Goal: Task Accomplishment & Management: Use online tool/utility

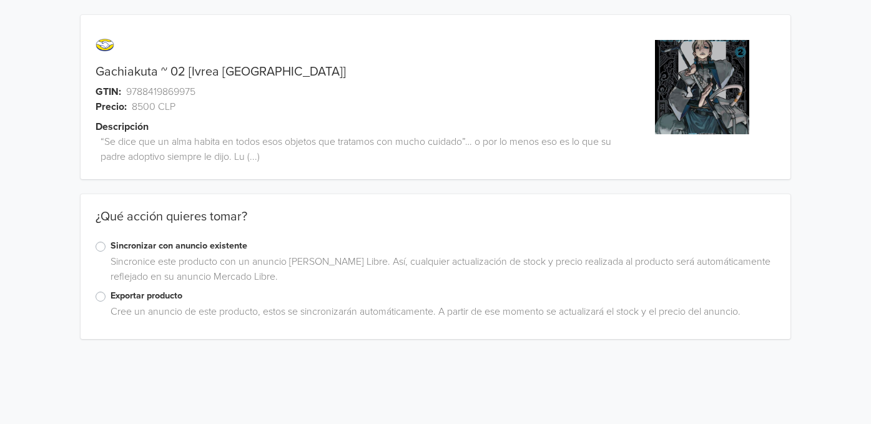
click at [154, 296] on label "Exportar producto" at bounding box center [442, 296] width 665 height 14
click at [0, 0] on input "Exportar producto" at bounding box center [0, 0] width 0 height 0
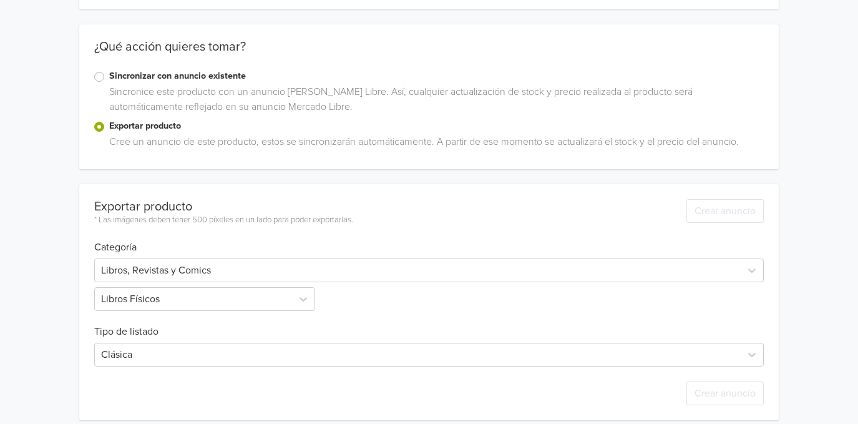
scroll to position [180, 0]
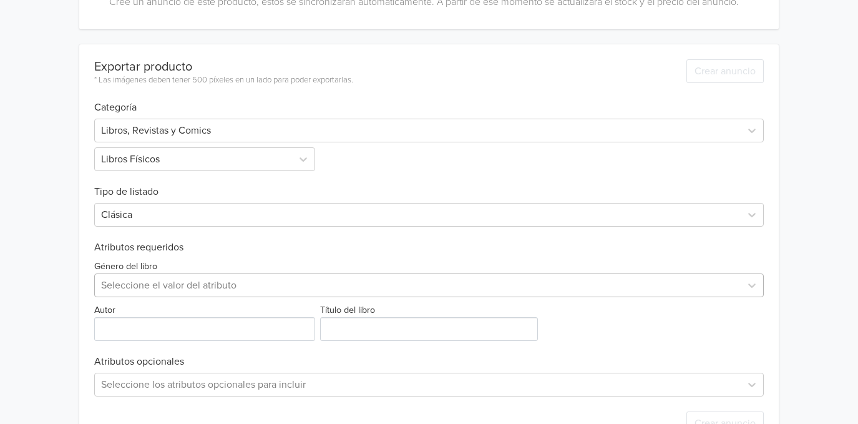
click at [177, 286] on div "Seleccione el valor del atributo" at bounding box center [429, 285] width 670 height 24
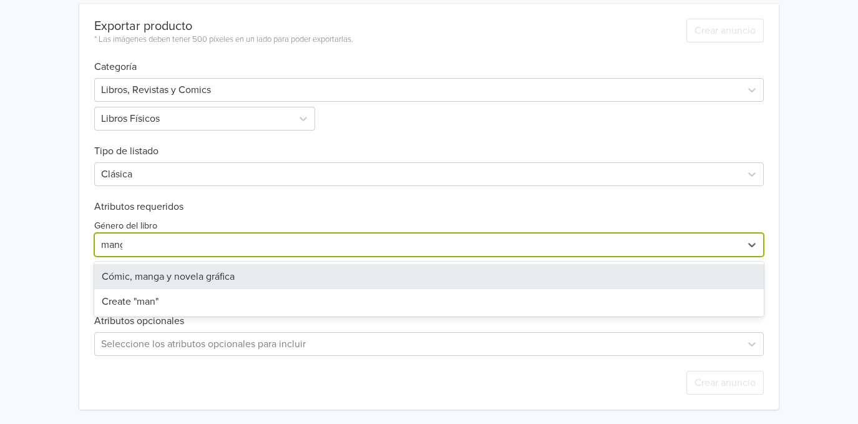
type input "manga"
click at [193, 270] on div "Cómic, manga y novela gráfica" at bounding box center [429, 276] width 670 height 25
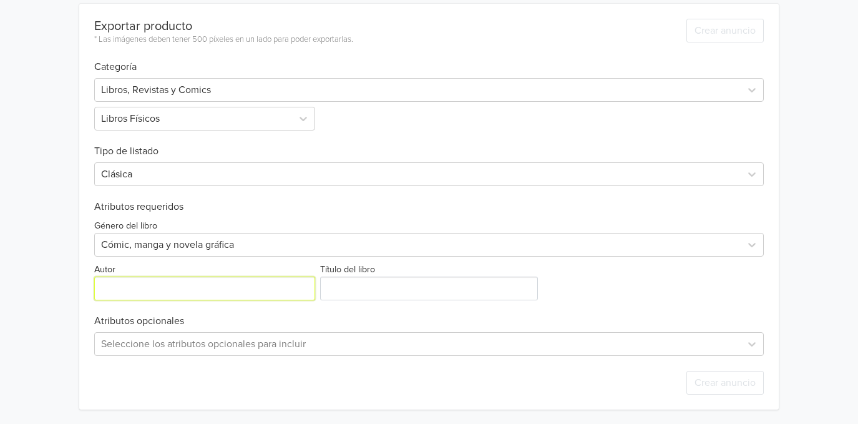
click at [160, 289] on input "Autor" at bounding box center [204, 288] width 221 height 24
type input "[PERSON_NAME]"
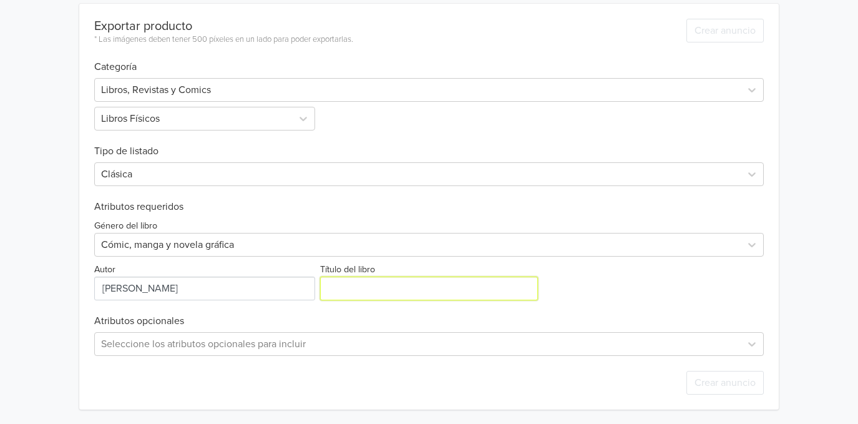
click at [332, 286] on input "Título del libro" at bounding box center [429, 288] width 218 height 24
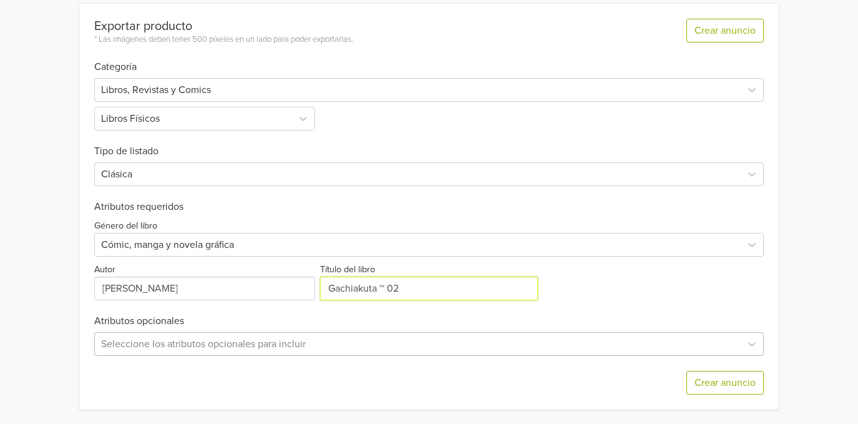
type input "Gachiakuta ~ 02"
click at [274, 339] on div "Seleccione los atributos opcionales para incluir" at bounding box center [429, 344] width 670 height 24
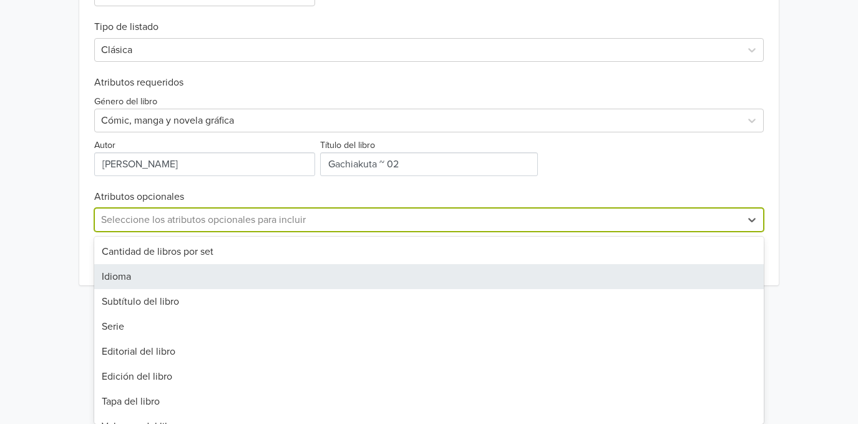
click at [164, 282] on div "Idioma" at bounding box center [429, 276] width 670 height 25
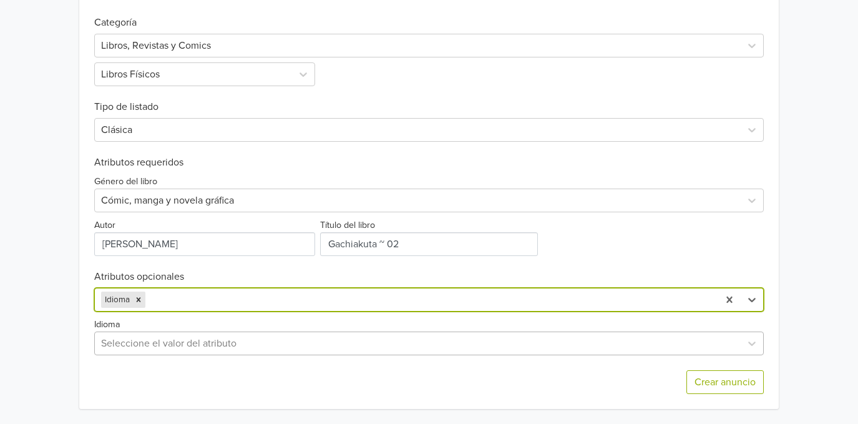
scroll to position [518, 0]
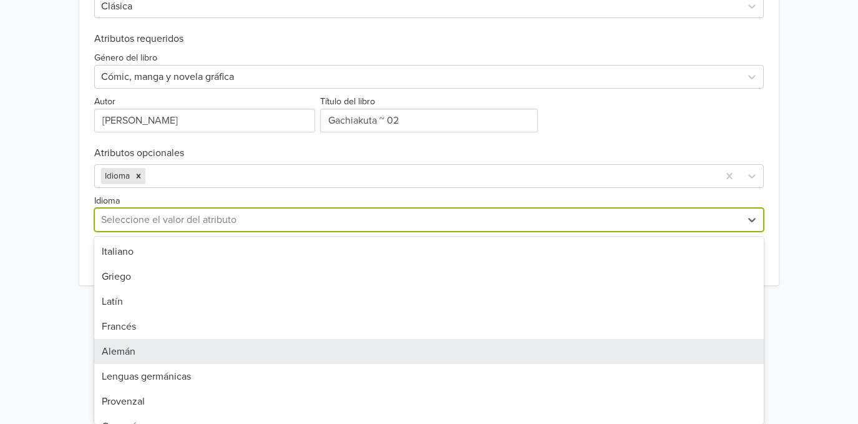
click at [134, 232] on div "95 results available. Use Up and Down to choose options, press Enter to select …" at bounding box center [429, 220] width 670 height 24
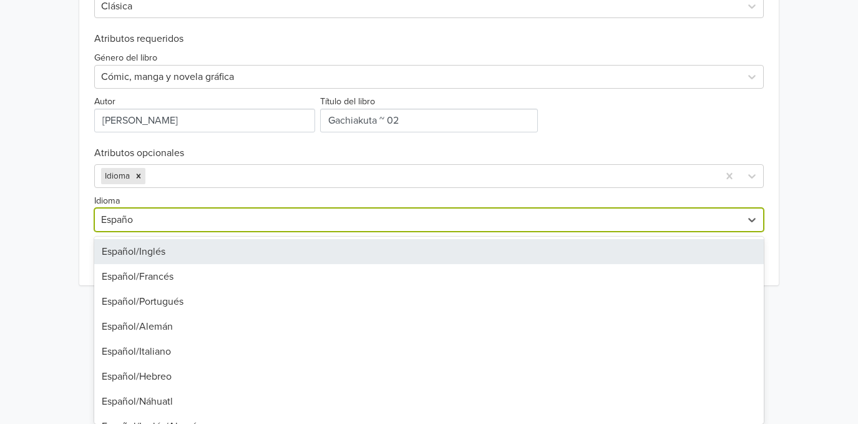
type input "Español"
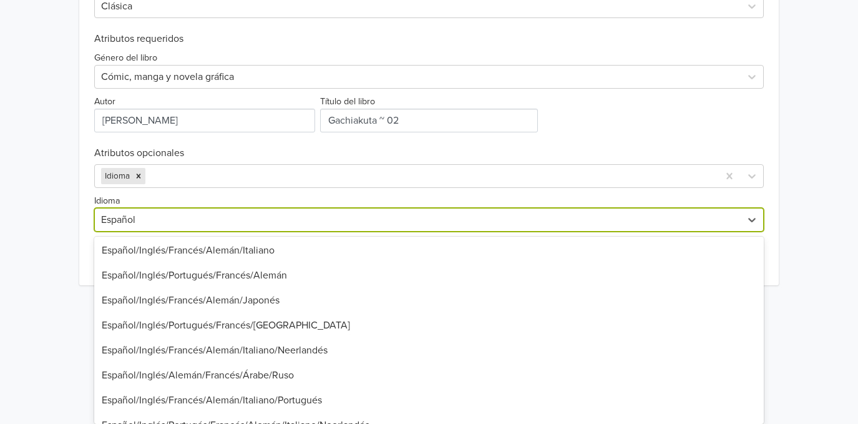
scroll to position [716, 0]
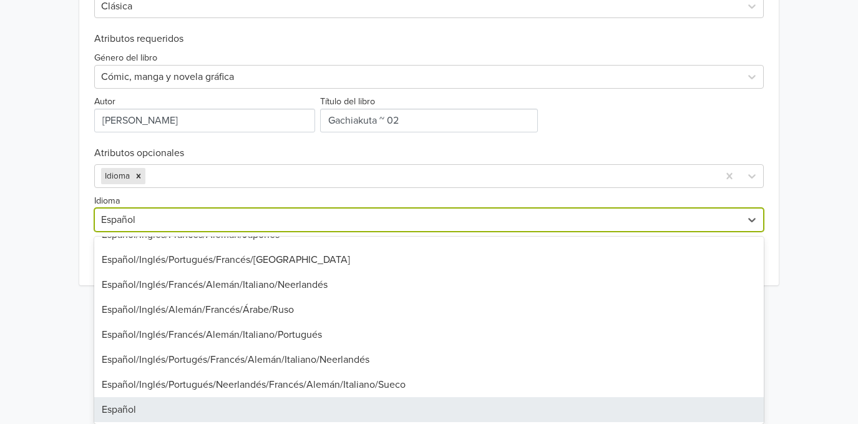
click at [130, 411] on div "Español" at bounding box center [429, 409] width 670 height 25
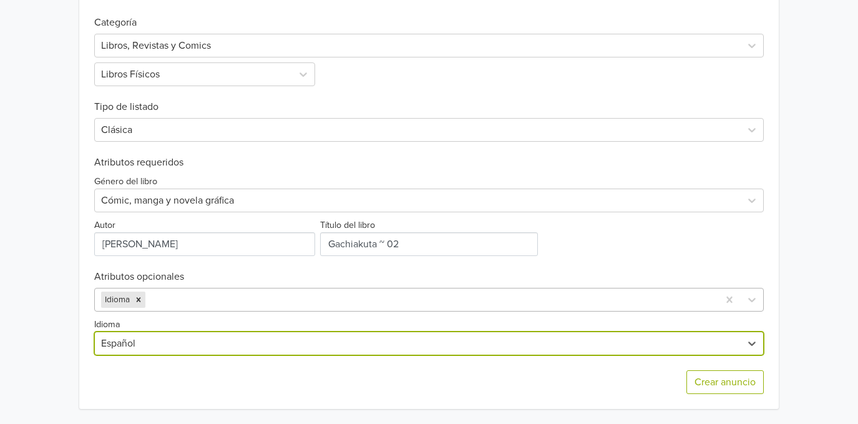
click at [182, 305] on div at bounding box center [430, 299] width 564 height 17
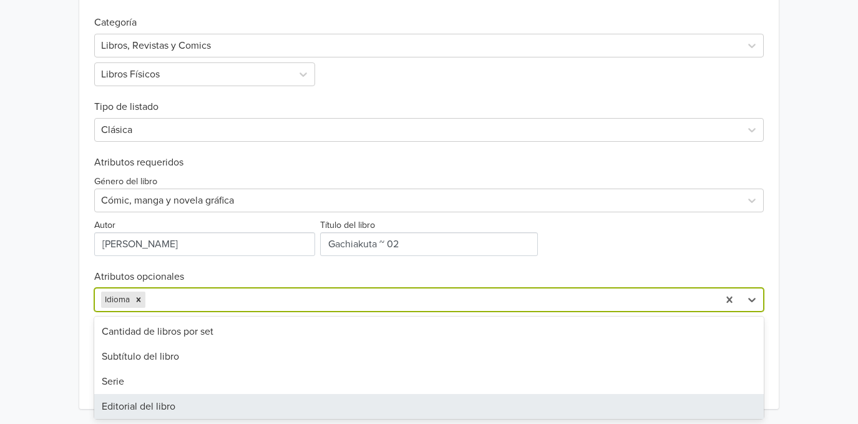
click at [147, 398] on div "Editorial del libro" at bounding box center [429, 406] width 670 height 25
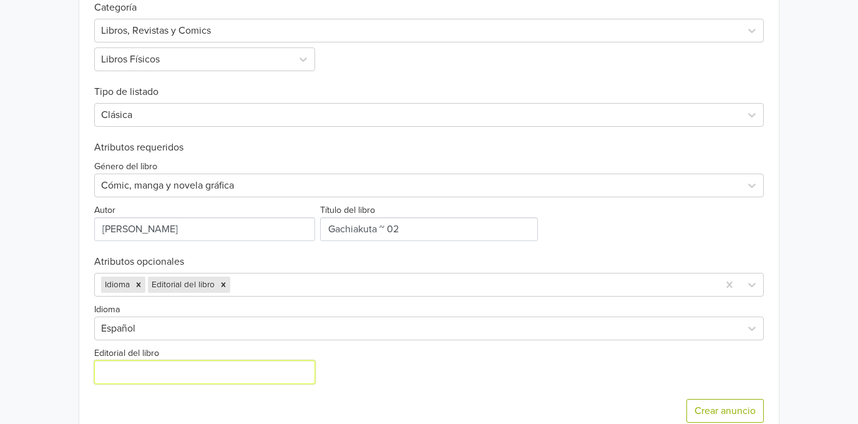
click at [151, 371] on input "Editorial del libro" at bounding box center [204, 372] width 221 height 24
type input "Ivrea [GEOGRAPHIC_DATA]"
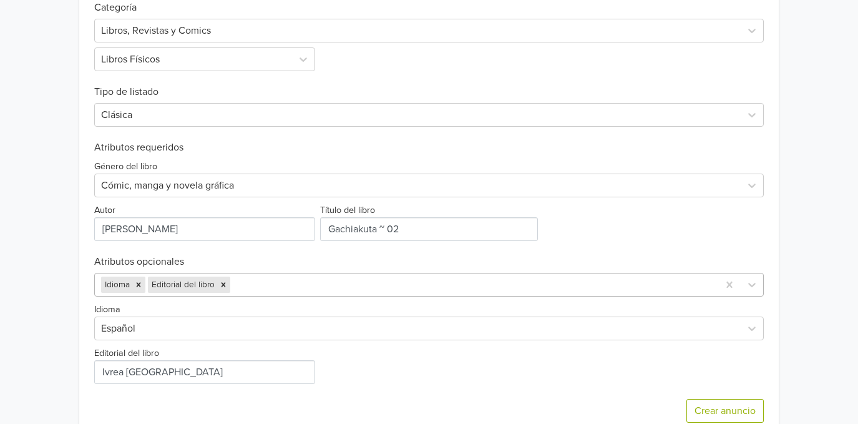
click at [250, 285] on div "Idioma Editorial del libro" at bounding box center [429, 285] width 670 height 24
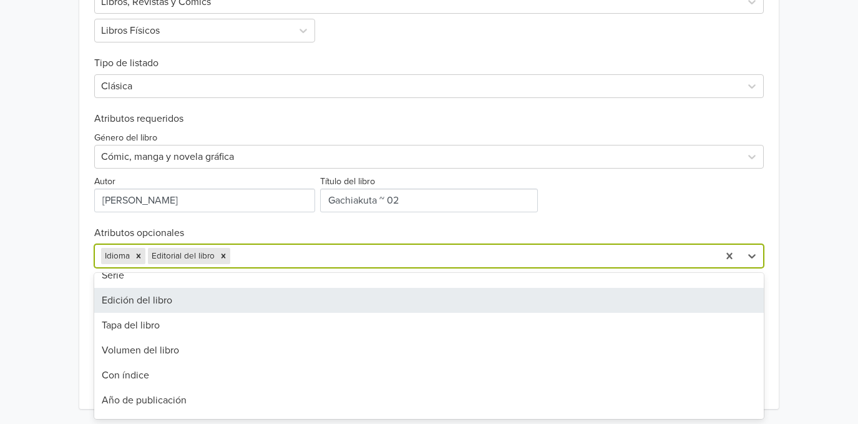
scroll to position [85, 0]
click at [208, 302] on div "Tapa del libro" at bounding box center [429, 302] width 670 height 25
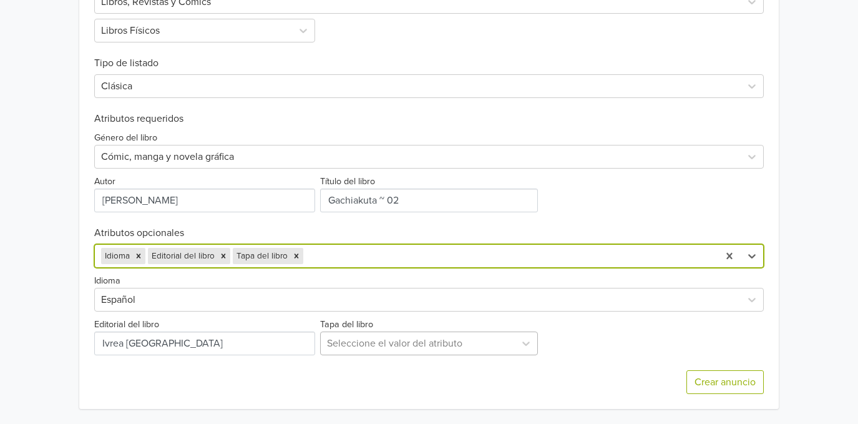
click at [358, 352] on div "Seleccione el valor del atributo" at bounding box center [418, 343] width 195 height 22
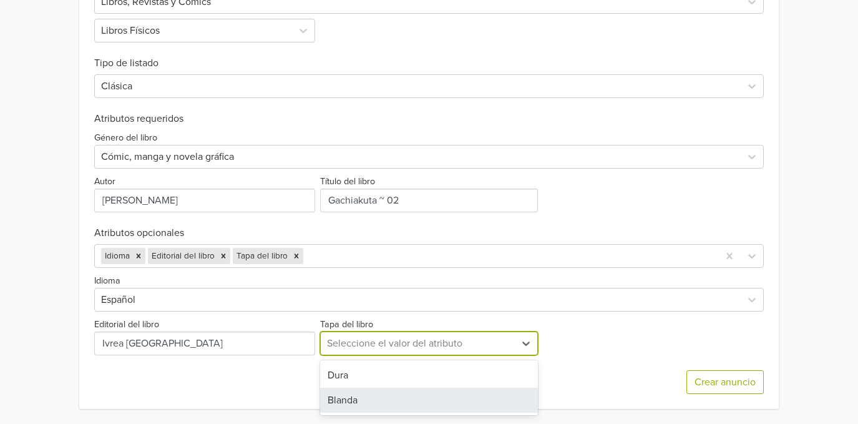
click at [350, 411] on div "Blanda" at bounding box center [429, 400] width 218 height 25
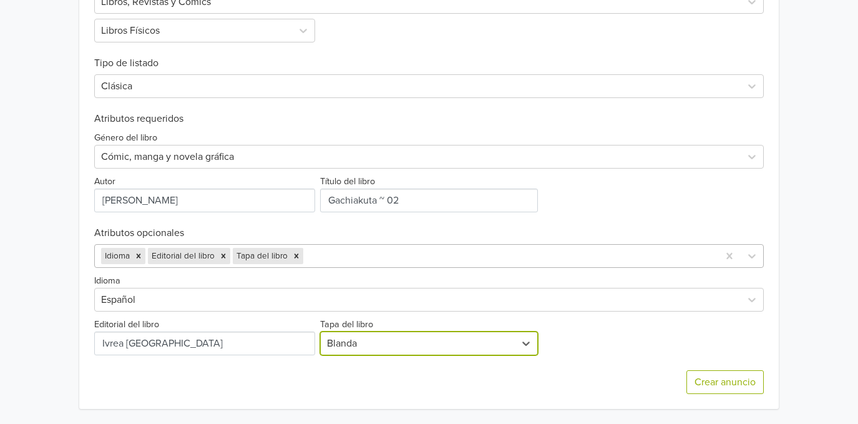
click at [339, 261] on div at bounding box center [509, 255] width 406 height 17
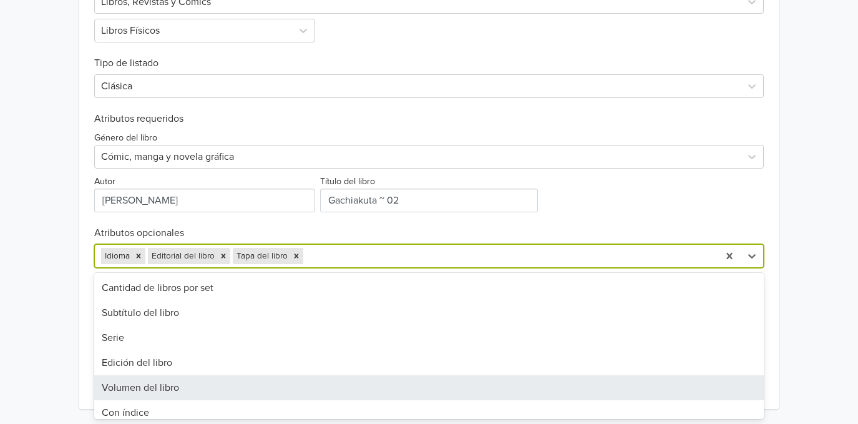
click at [282, 378] on div "Volumen del libro" at bounding box center [429, 387] width 670 height 25
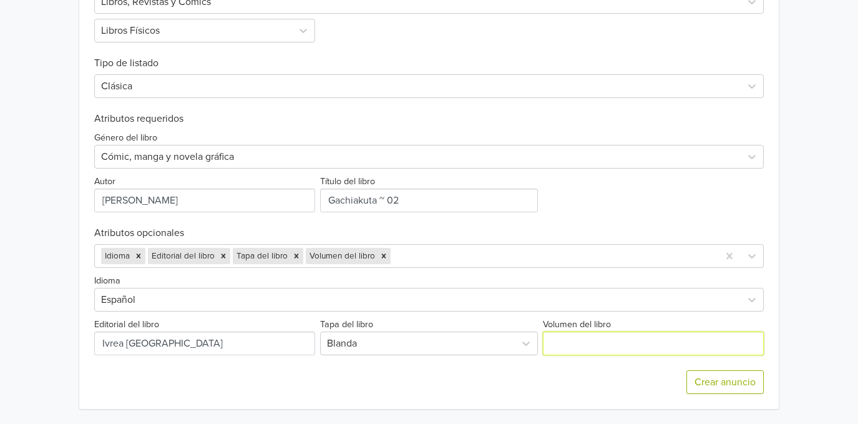
click at [593, 345] on input "Volumen del libro" at bounding box center [653, 343] width 221 height 24
type input "Tomo 02"
click at [504, 256] on div at bounding box center [552, 255] width 319 height 17
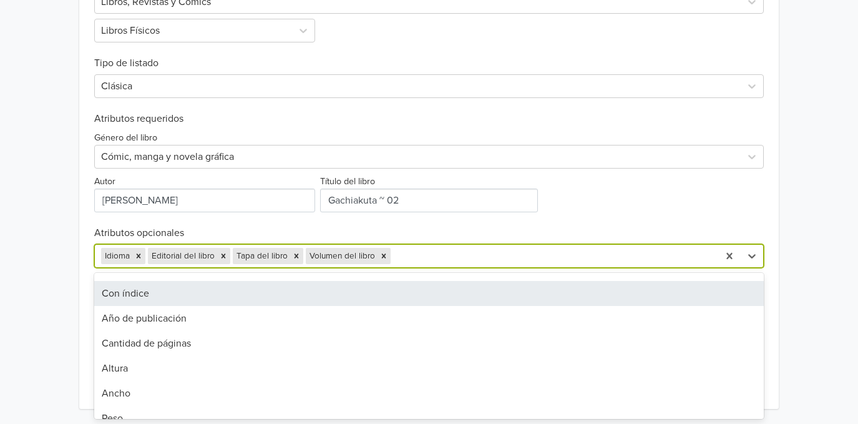
scroll to position [103, 0]
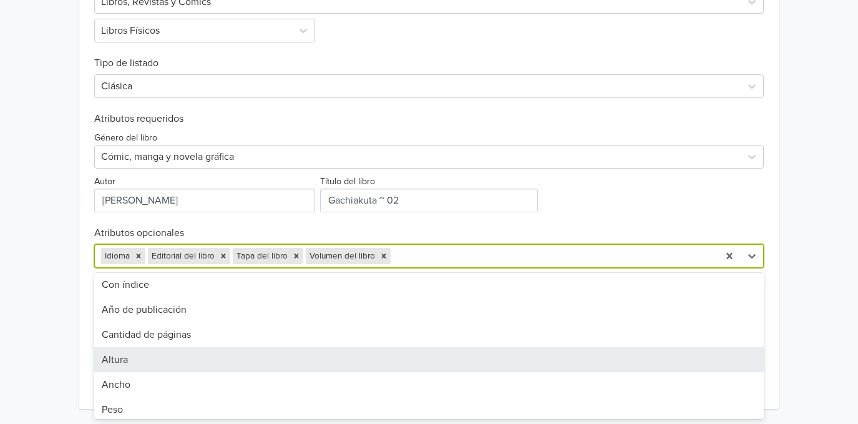
click at [260, 354] on div "Altura" at bounding box center [429, 359] width 670 height 25
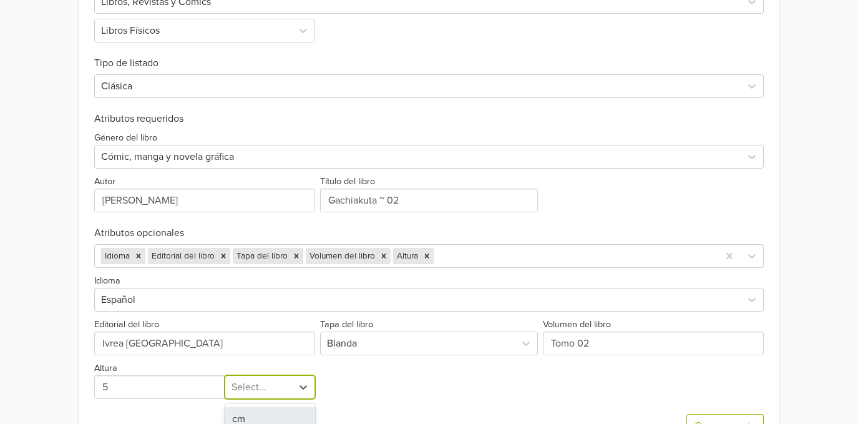
scroll to position [478, 0]
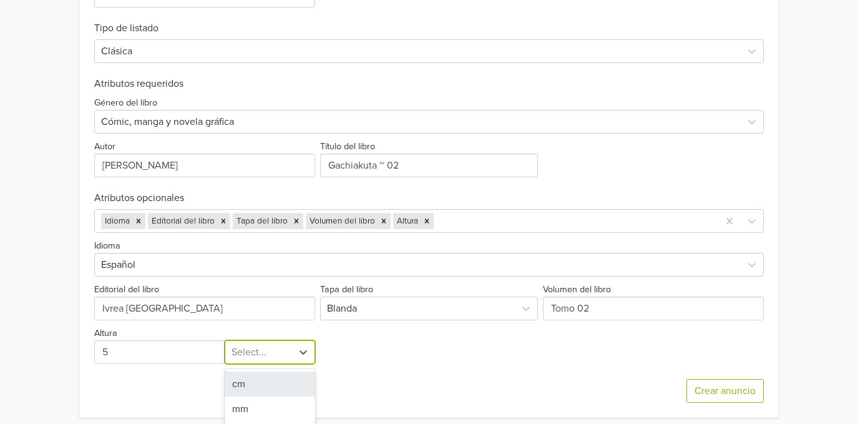
click at [262, 364] on div "2 results available. Use Up and Down to choose options, press Enter to select t…" at bounding box center [270, 352] width 90 height 24
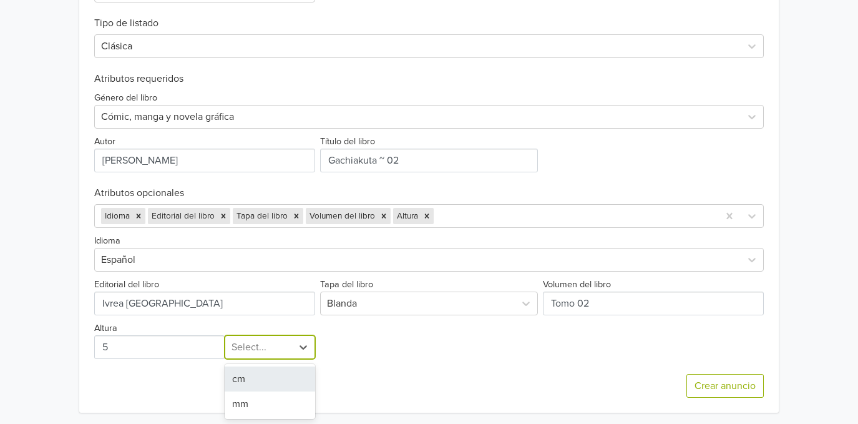
click at [255, 377] on div "cm" at bounding box center [270, 378] width 90 height 25
click at [444, 217] on div at bounding box center [574, 215] width 276 height 17
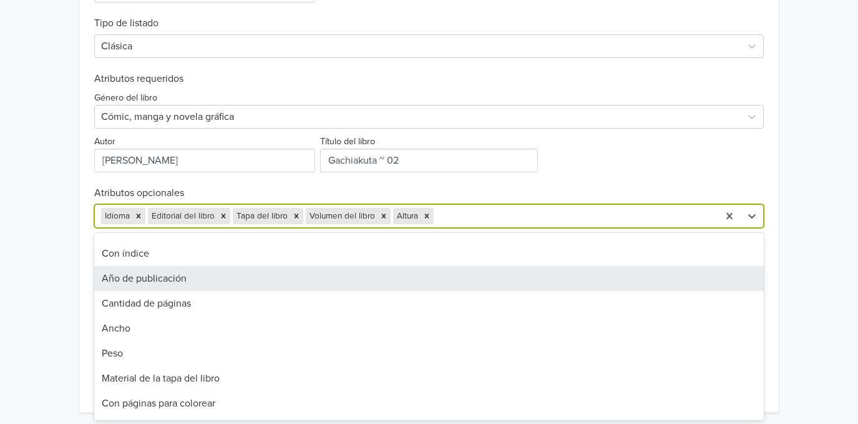
scroll to position [95, 0]
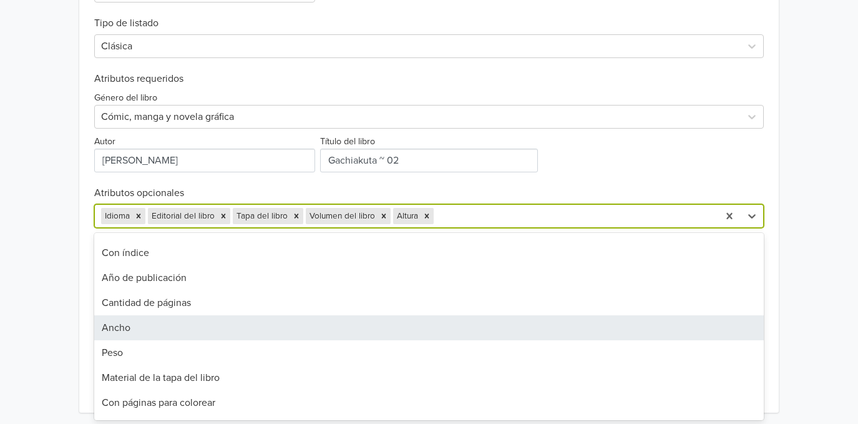
click at [235, 332] on div "Ancho" at bounding box center [429, 327] width 670 height 25
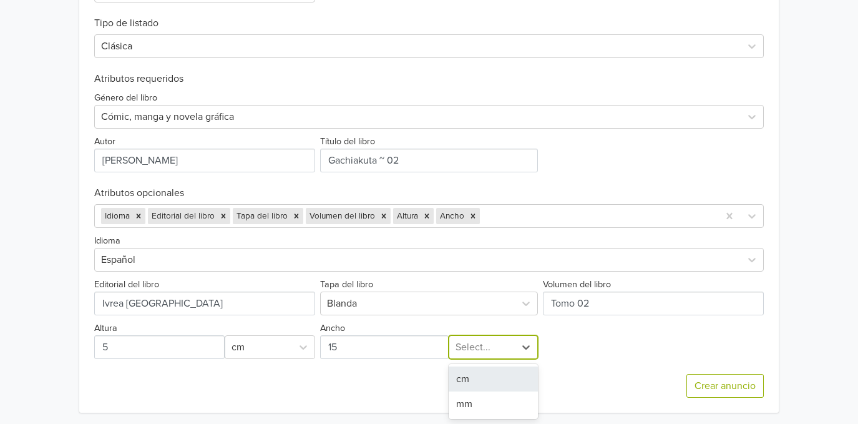
click at [459, 343] on div at bounding box center [482, 346] width 53 height 17
click at [467, 387] on div "cm" at bounding box center [493, 378] width 89 height 25
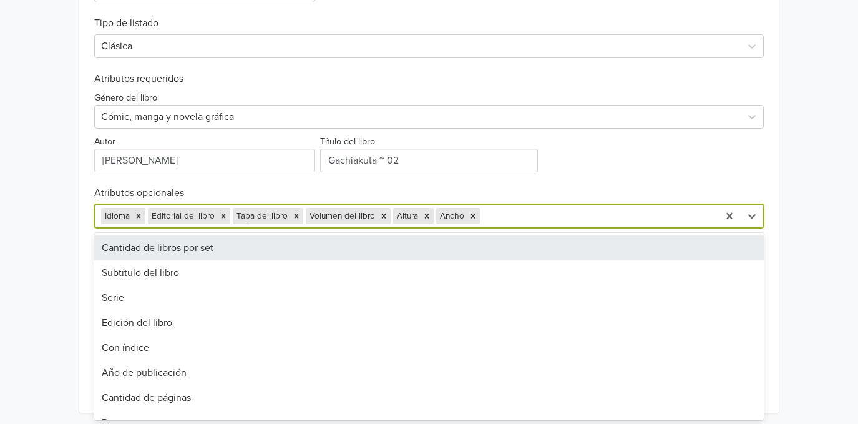
click at [513, 222] on div at bounding box center [597, 215] width 230 height 17
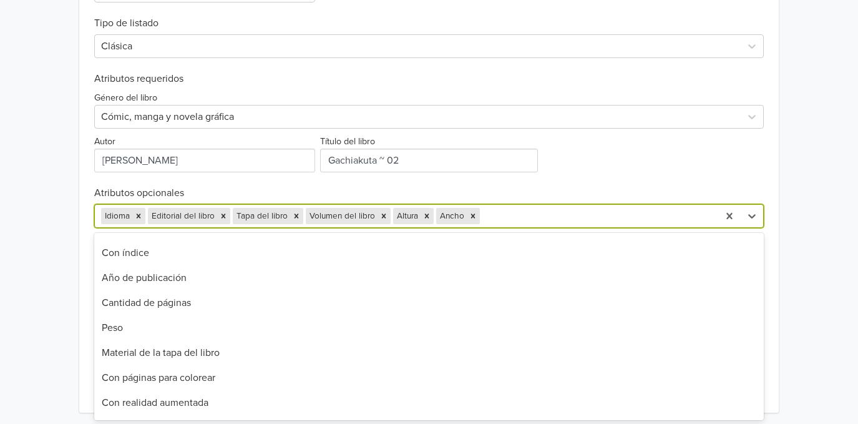
scroll to position [95, 0]
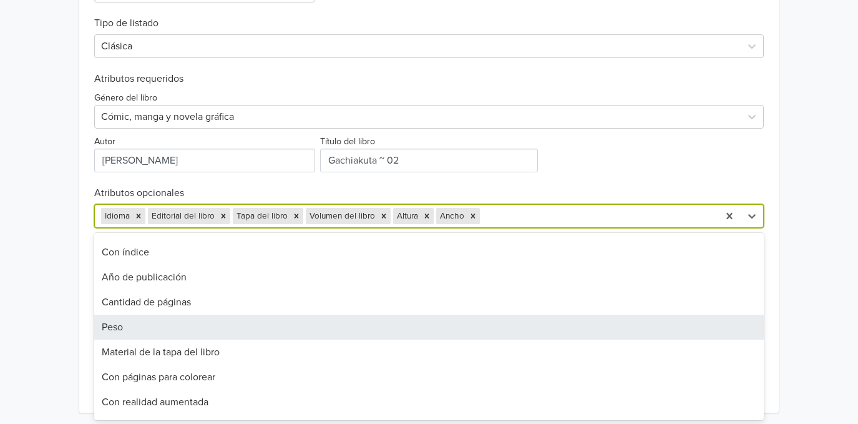
click at [351, 320] on div "Peso" at bounding box center [429, 327] width 670 height 25
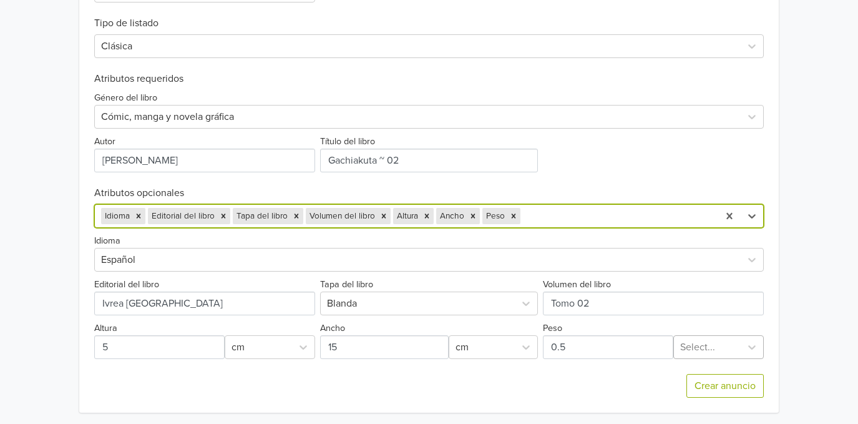
click at [692, 352] on div at bounding box center [707, 346] width 54 height 17
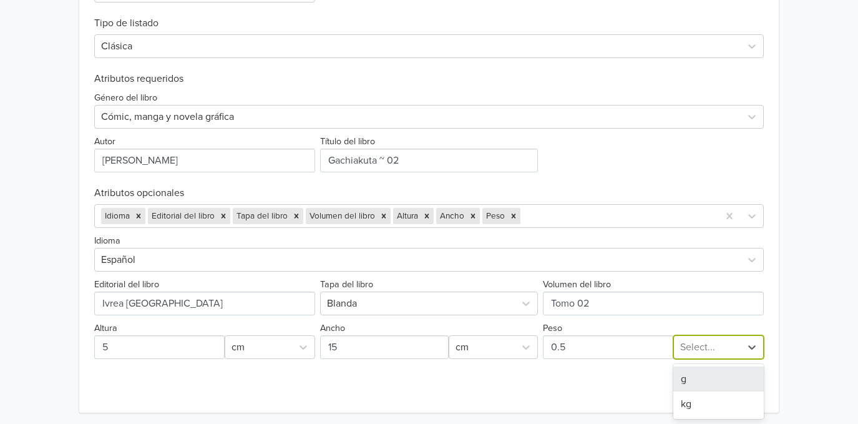
click at [688, 376] on div "g" at bounding box center [718, 378] width 90 height 25
click at [552, 221] on div at bounding box center [617, 215] width 189 height 17
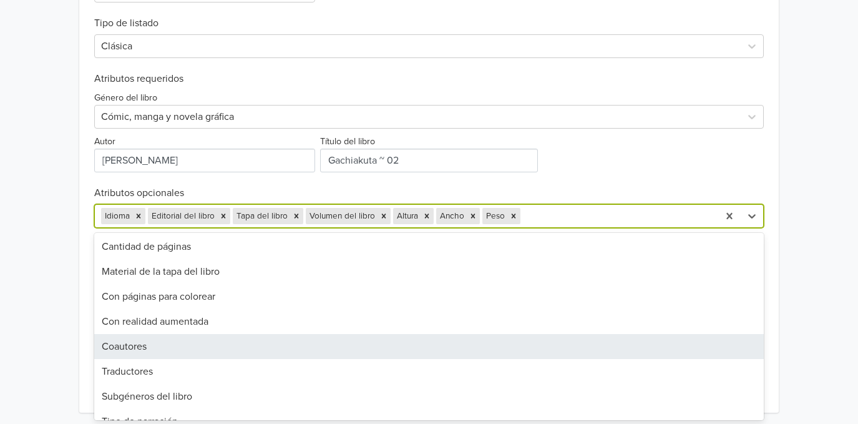
scroll to position [159, 0]
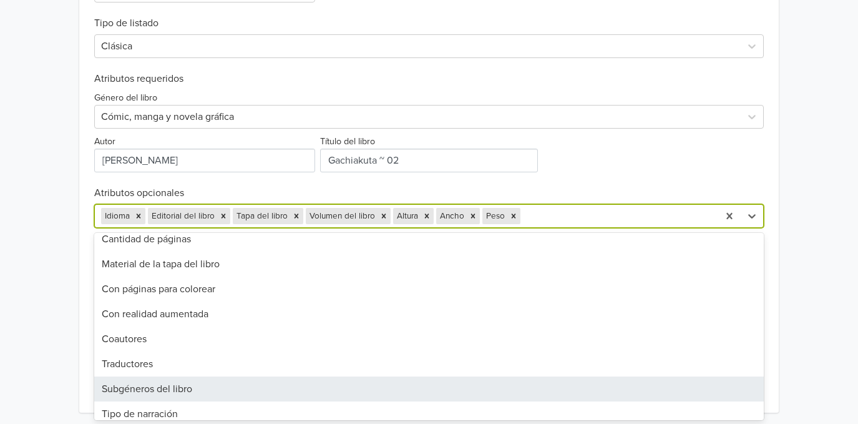
click at [236, 393] on div "Subgéneros del libro" at bounding box center [429, 388] width 670 height 25
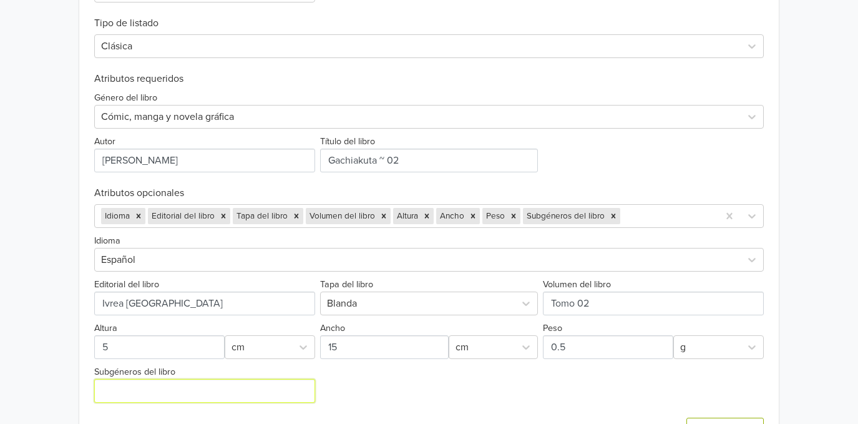
click at [272, 391] on input "Subgéneros del libro" at bounding box center [204, 391] width 221 height 24
type input "Shonen"
click at [652, 210] on div at bounding box center [667, 215] width 89 height 17
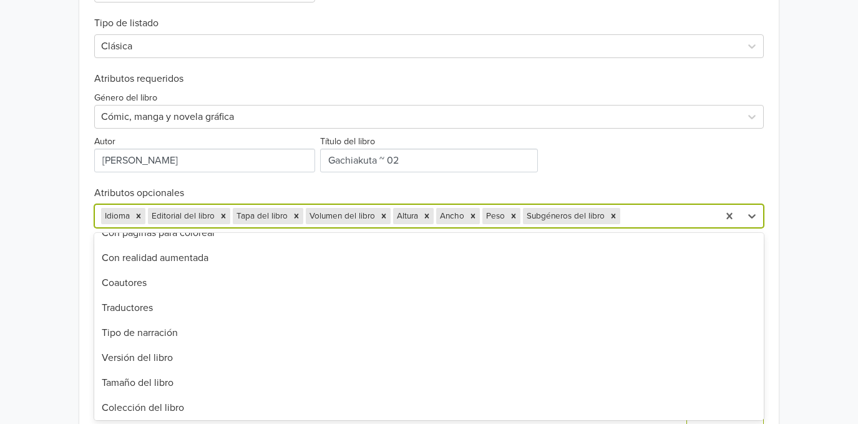
scroll to position [238, 0]
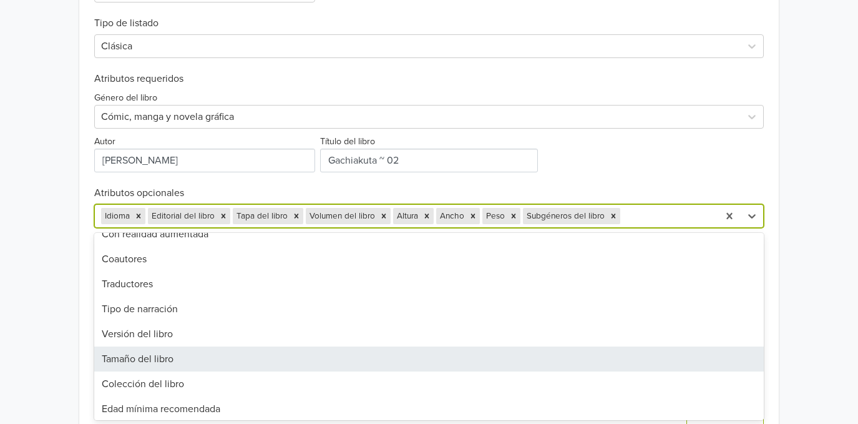
click at [332, 361] on div "Tamaño del libro" at bounding box center [429, 358] width 670 height 25
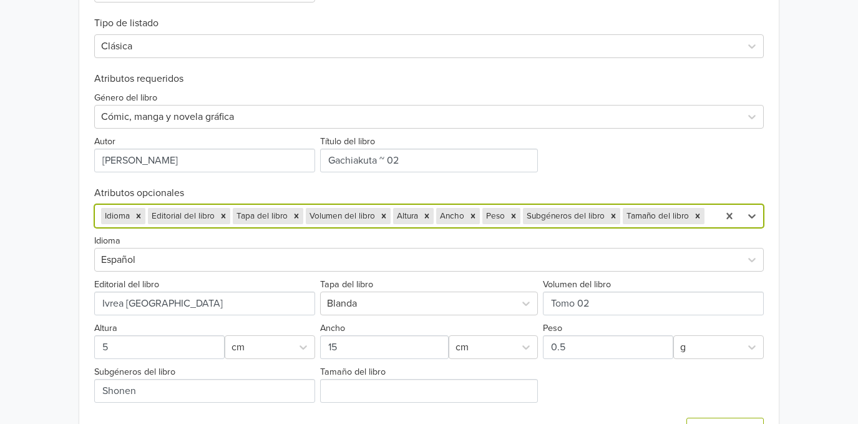
click at [487, 403] on div "Crear anuncio" at bounding box center [429, 430] width 670 height 54
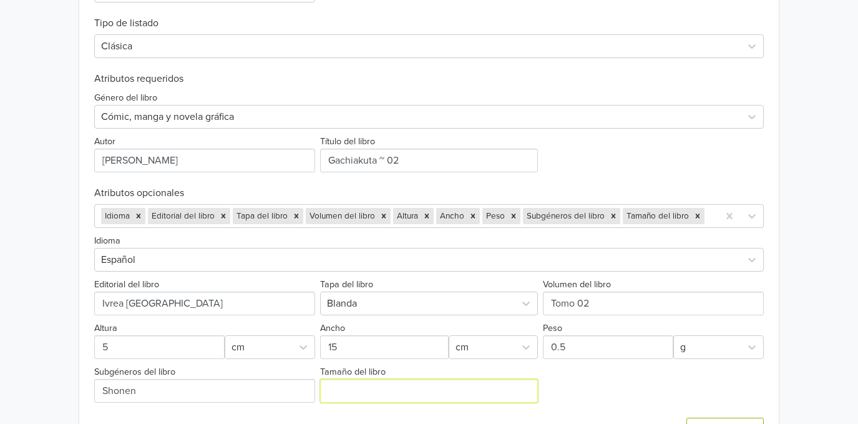
click at [464, 396] on input "Tamaño del libro" at bounding box center [429, 391] width 218 height 24
type input "Tankoubon con sobrecubierta"
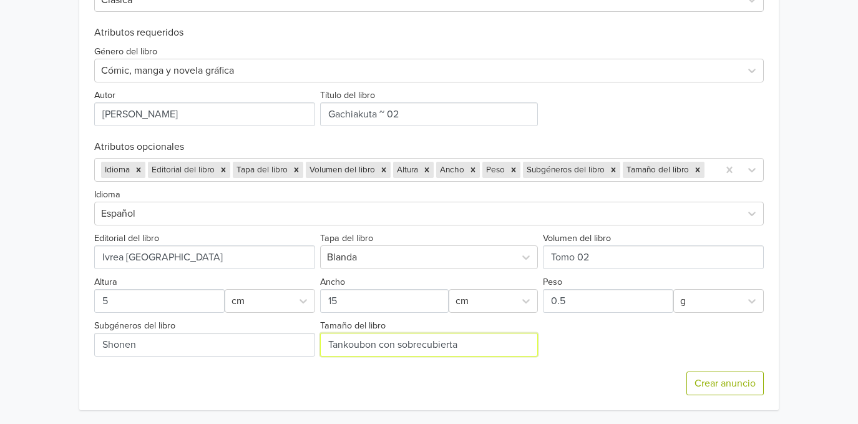
scroll to position [525, 0]
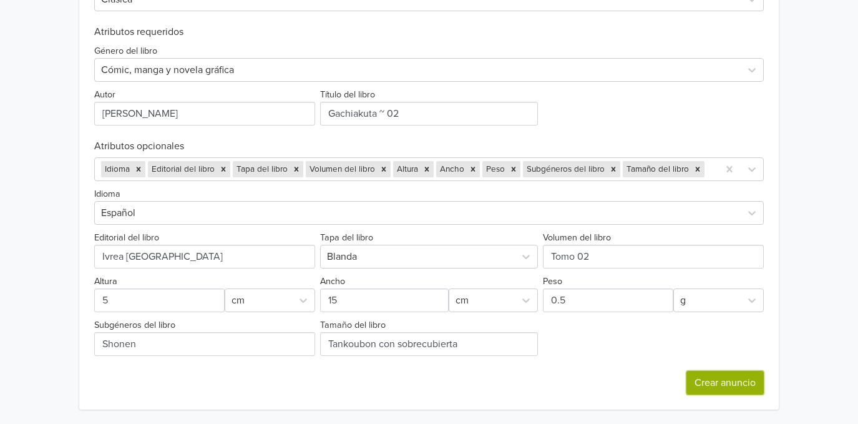
click at [707, 386] on button "Crear anuncio" at bounding box center [724, 383] width 77 height 24
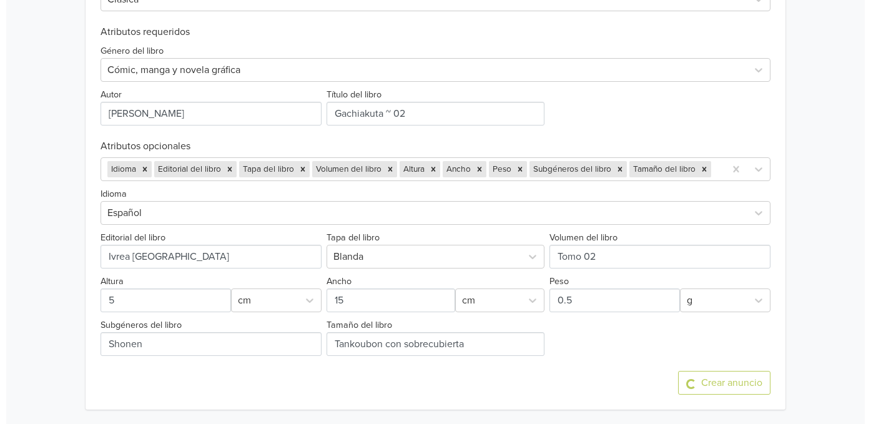
scroll to position [0, 0]
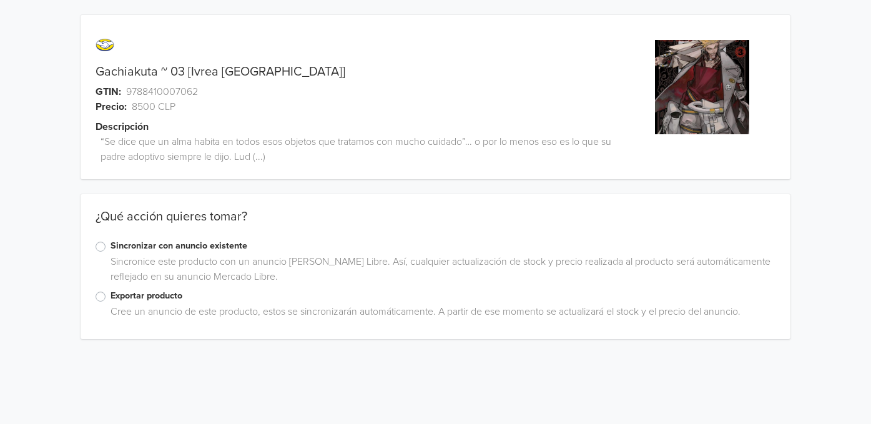
click at [115, 296] on label "Exportar producto" at bounding box center [442, 296] width 665 height 14
click at [0, 0] on input "Exportar producto" at bounding box center [0, 0] width 0 height 0
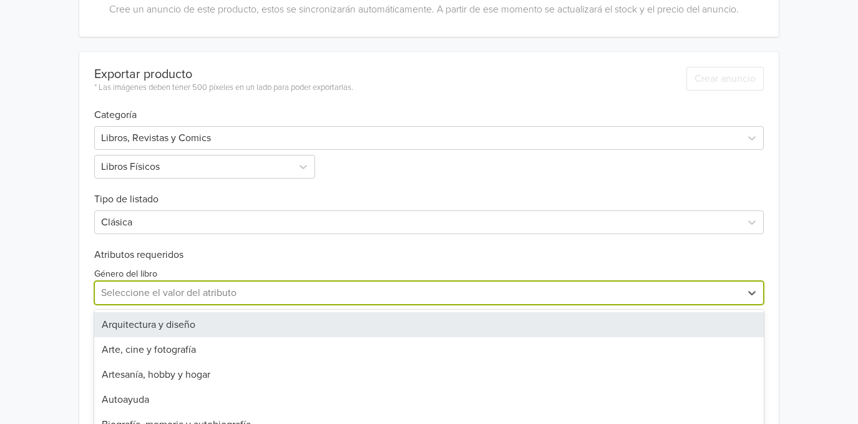
scroll to position [350, 0]
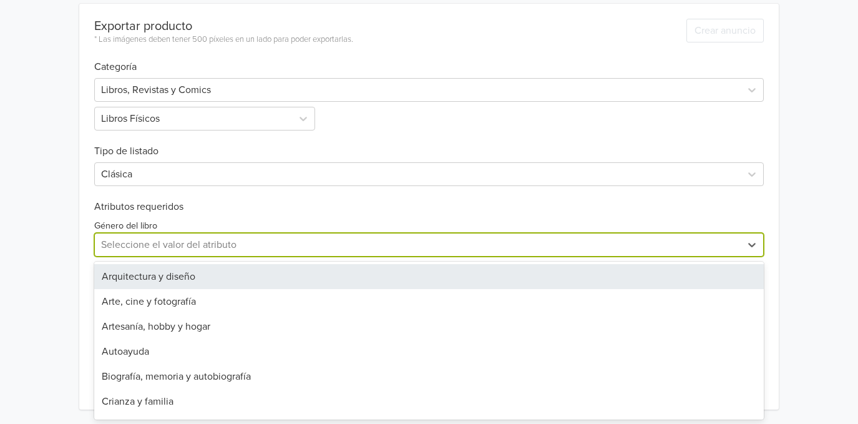
click at [149, 256] on div "28 results available. Use Up and Down to choose options, press Enter to select …" at bounding box center [429, 245] width 670 height 24
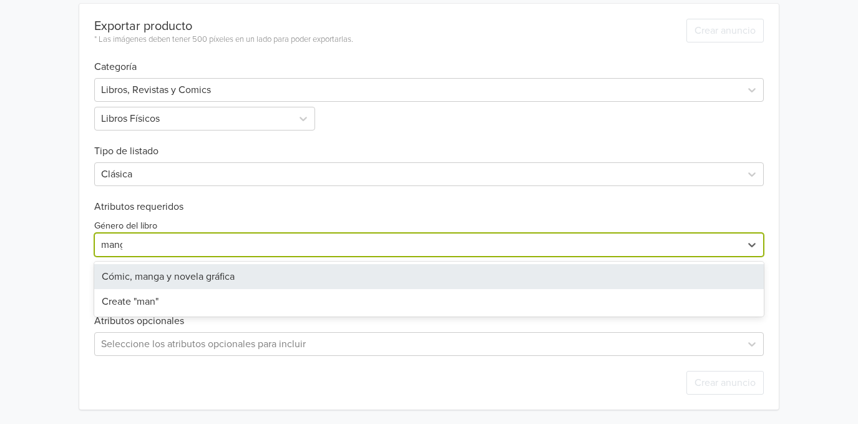
type input "manga"
click at [159, 271] on div "Cómic, manga y novela gráfica" at bounding box center [429, 276] width 670 height 25
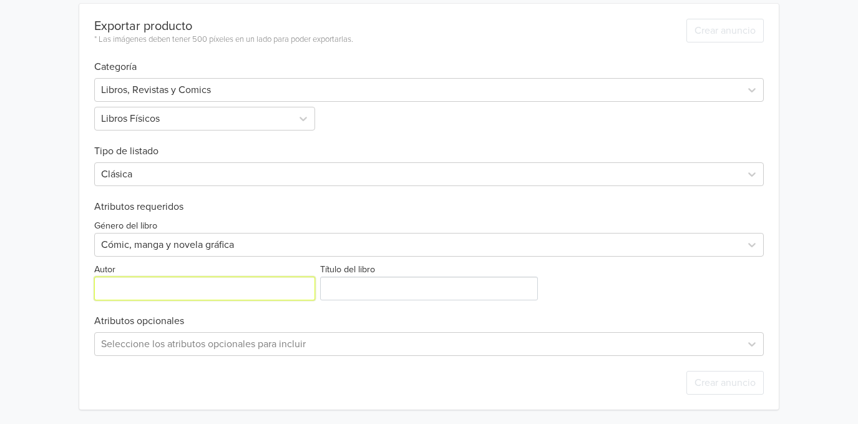
click at [144, 285] on input "Autor" at bounding box center [204, 288] width 221 height 24
type input "[PERSON_NAME]"
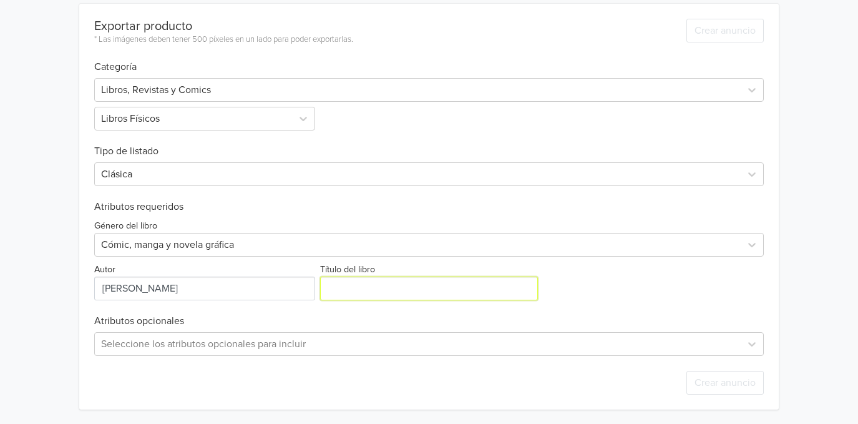
click at [345, 290] on input "Título del libro" at bounding box center [429, 288] width 218 height 24
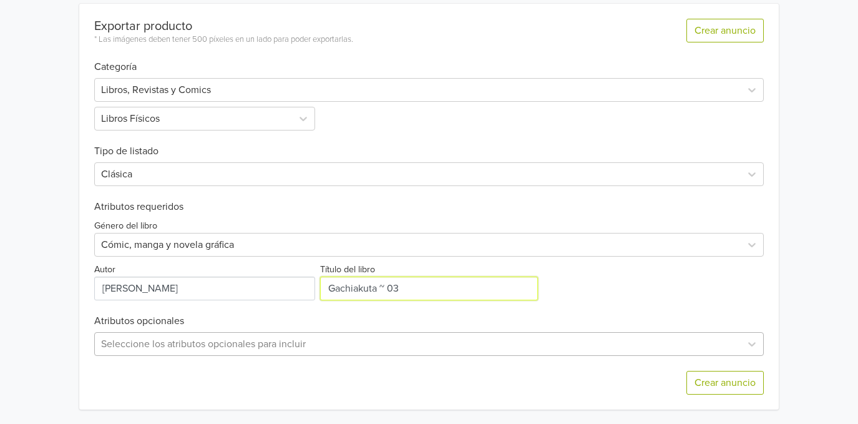
type input "Gachiakuta ~ 03"
click at [354, 343] on div "Seleccione los atributos opcionales para incluir" at bounding box center [429, 344] width 670 height 24
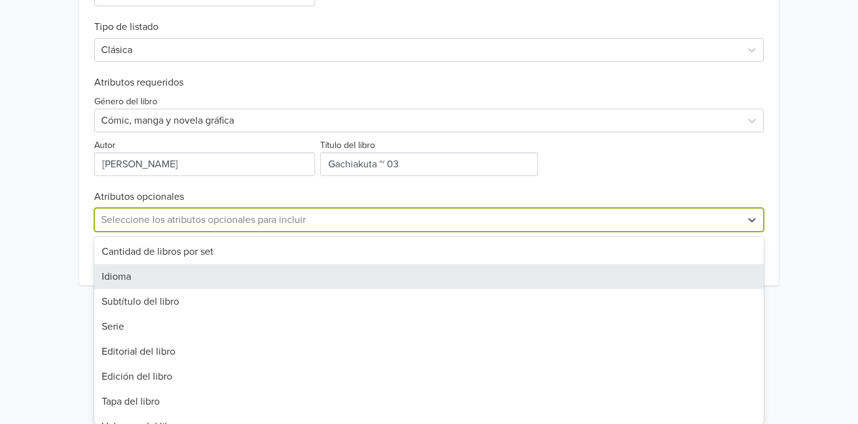
click at [177, 270] on div "Idioma" at bounding box center [429, 276] width 670 height 25
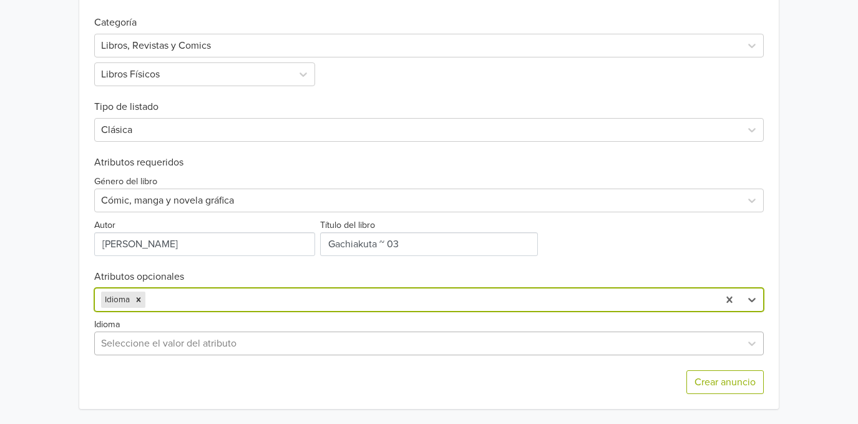
scroll to position [518, 0]
click at [125, 343] on div "Seleccione el valor del atributo" at bounding box center [429, 343] width 670 height 24
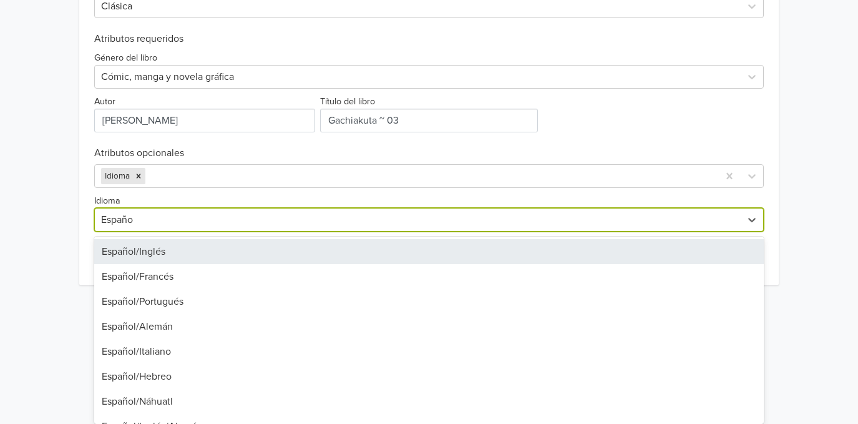
type input "Español"
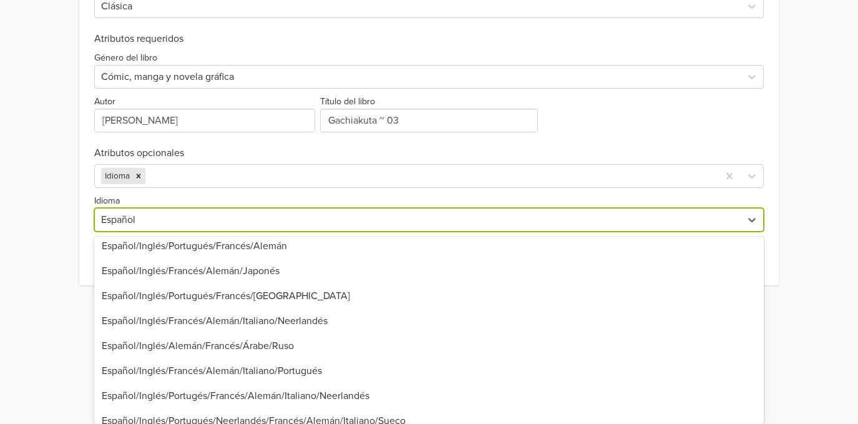
scroll to position [716, 0]
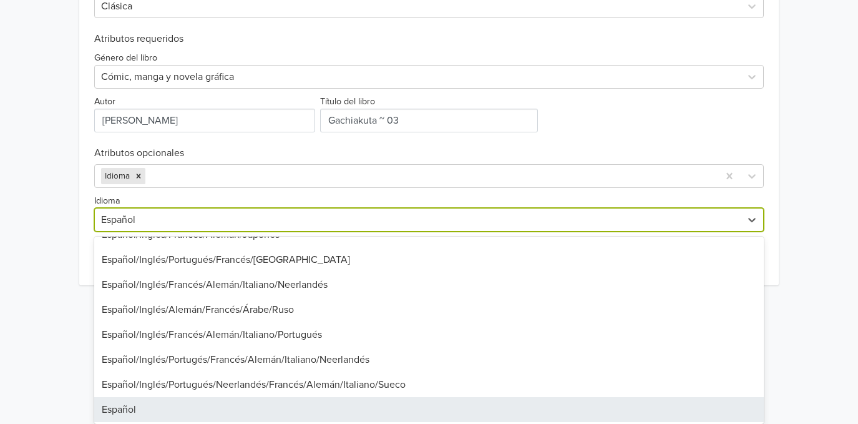
click at [132, 411] on div "Español" at bounding box center [429, 409] width 670 height 25
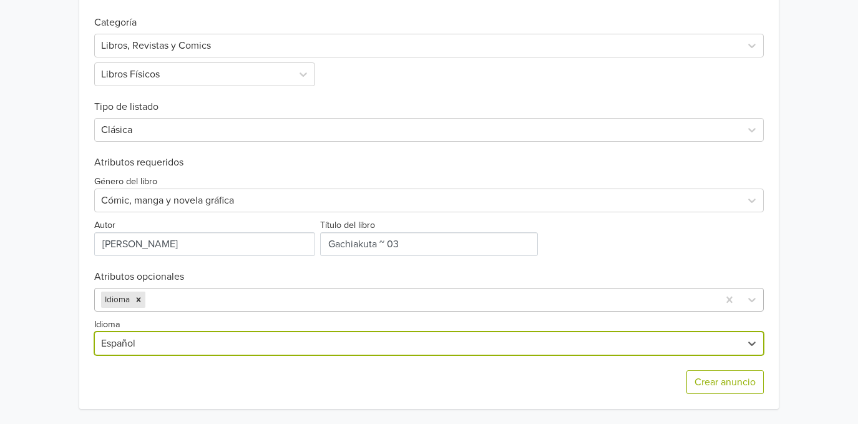
click at [182, 310] on div "Idioma" at bounding box center [406, 299] width 623 height 22
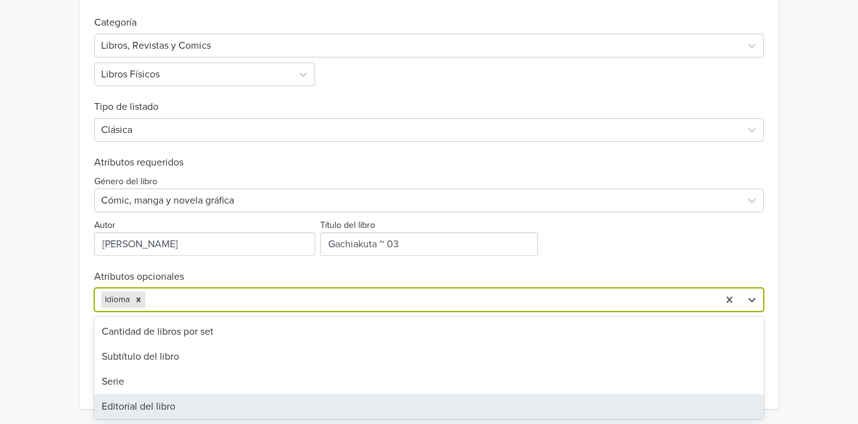
click at [172, 405] on div "Editorial del libro" at bounding box center [429, 406] width 670 height 25
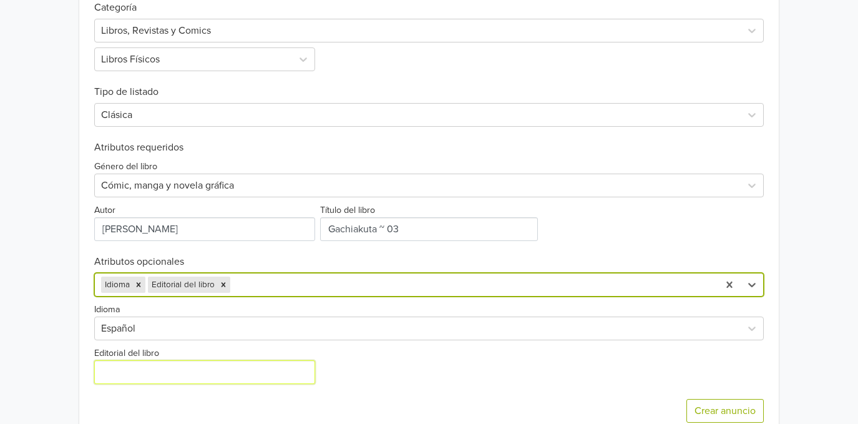
click at [214, 373] on input "Editorial del libro" at bounding box center [204, 372] width 221 height 24
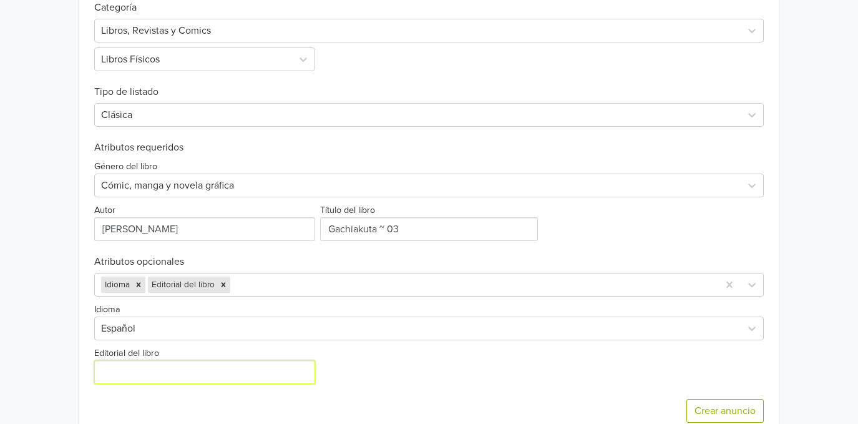
type input "Ivrea [GEOGRAPHIC_DATA]"
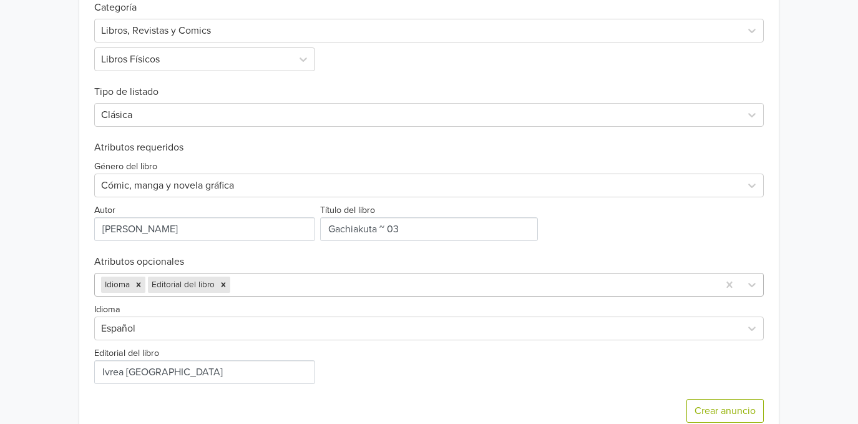
scroll to position [438, 0]
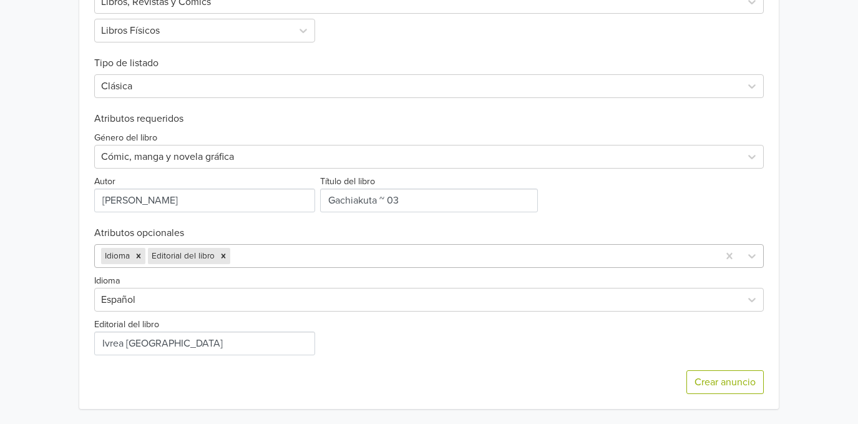
click at [266, 268] on div "Idioma Editorial del libro" at bounding box center [429, 256] width 670 height 24
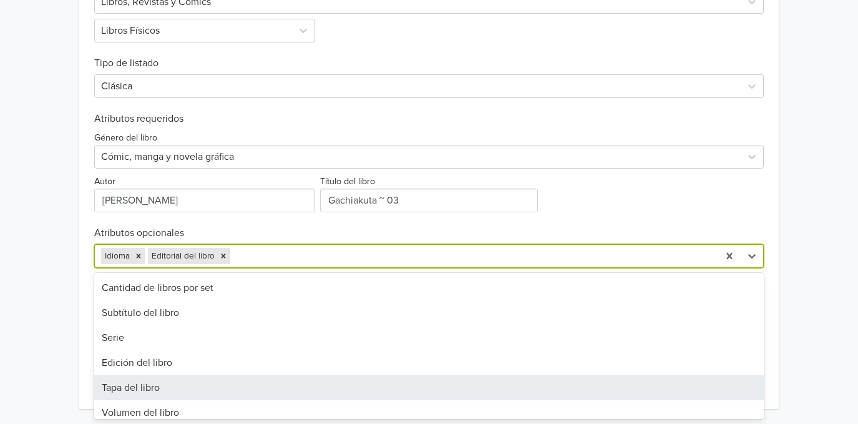
click at [217, 386] on div "Tapa del libro" at bounding box center [429, 387] width 670 height 25
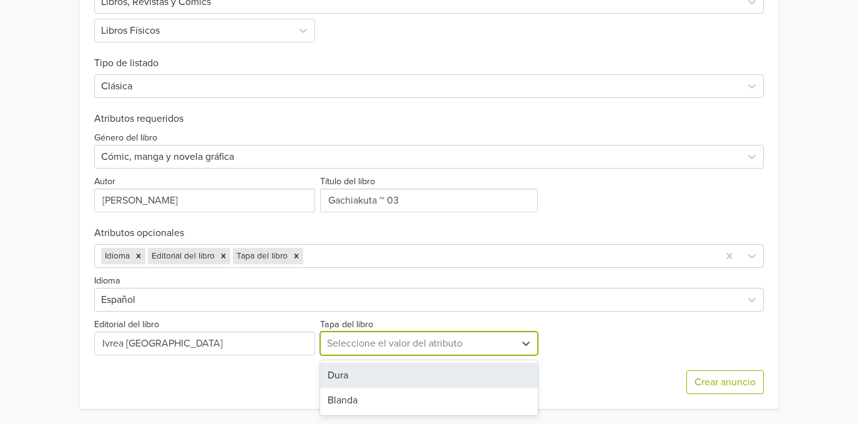
click at [353, 352] on div "Seleccione el valor del atributo" at bounding box center [418, 343] width 195 height 22
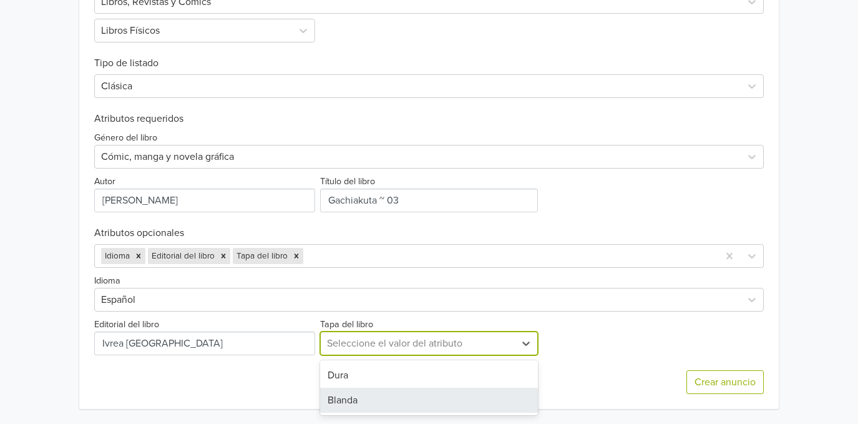
click at [355, 399] on div "Blanda" at bounding box center [429, 400] width 218 height 25
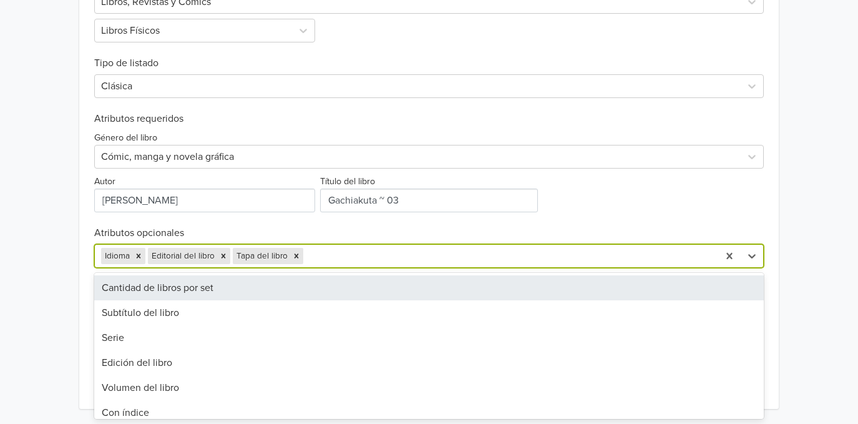
click at [346, 251] on div at bounding box center [509, 255] width 406 height 17
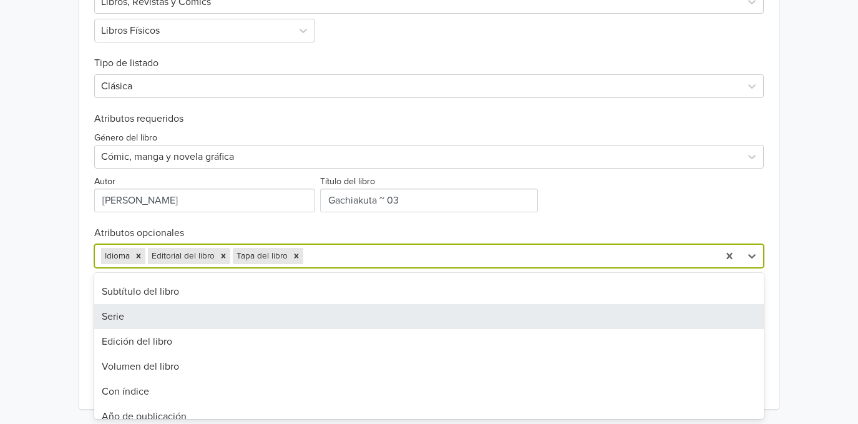
scroll to position [22, 0]
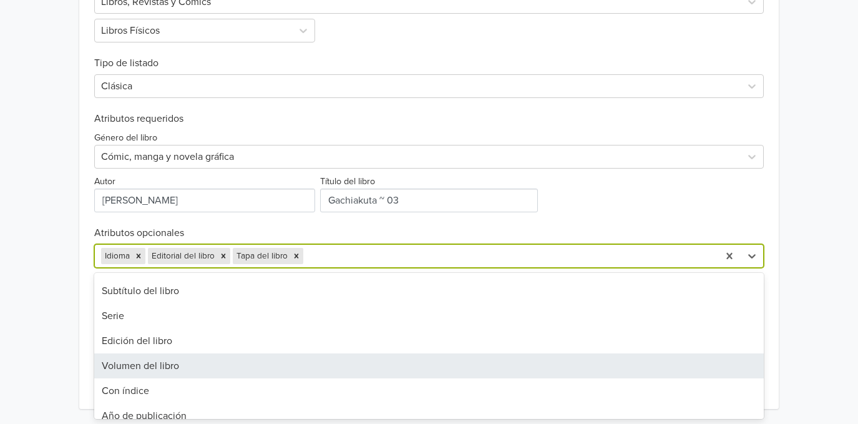
click at [272, 355] on div "Volumen del libro" at bounding box center [429, 365] width 670 height 25
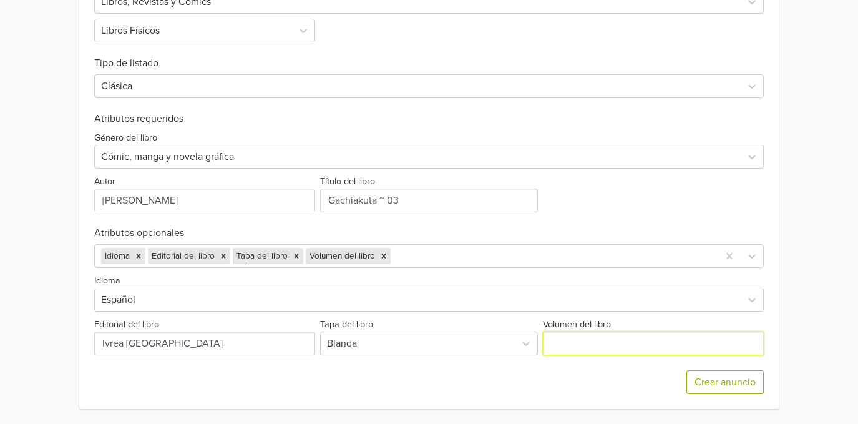
click at [584, 350] on input "Volumen del libro" at bounding box center [653, 343] width 221 height 24
type input "Tomo 03"
click at [481, 253] on div at bounding box center [552, 255] width 319 height 17
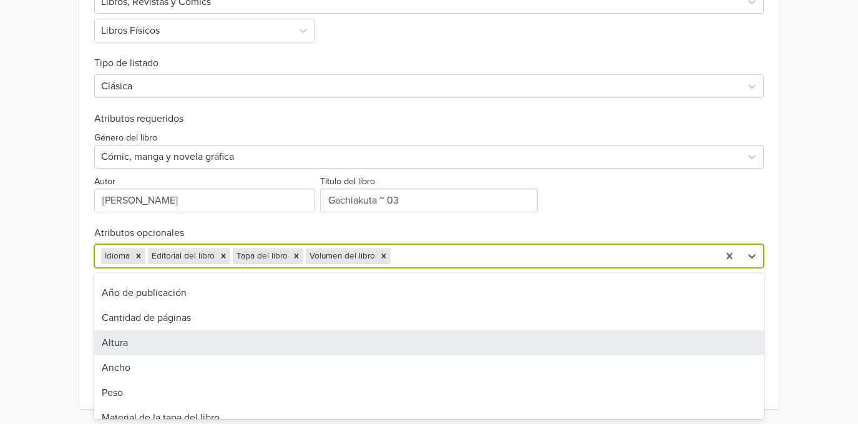
scroll to position [136, 0]
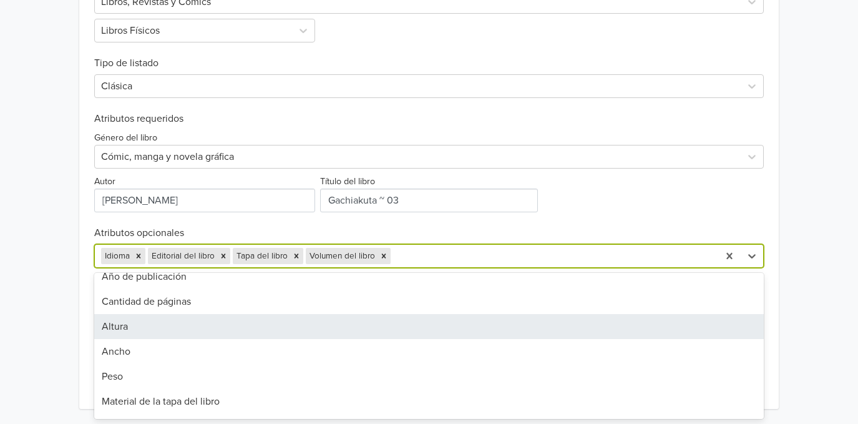
click at [257, 321] on div "Altura" at bounding box center [429, 326] width 670 height 25
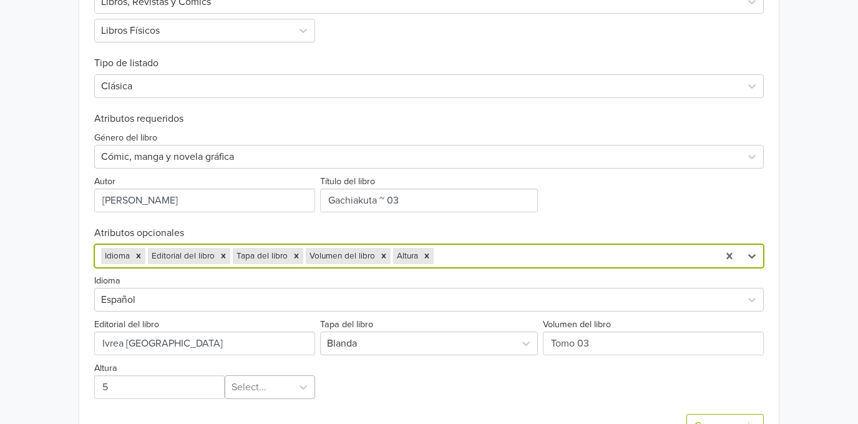
click at [256, 388] on div "Select..." at bounding box center [270, 387] width 90 height 24
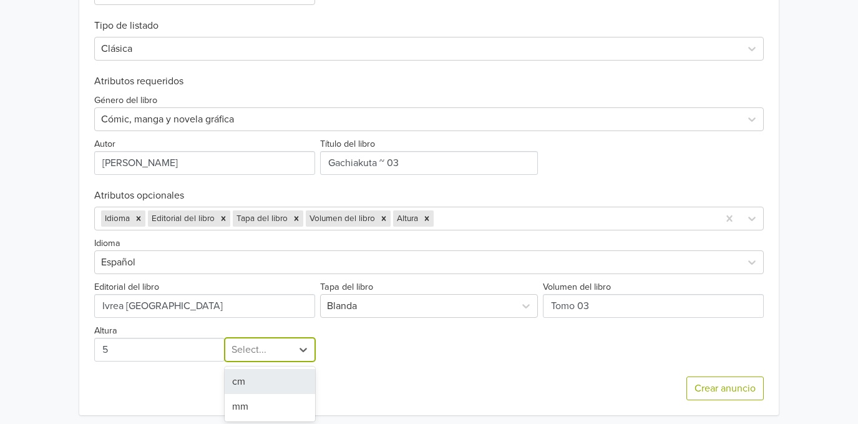
scroll to position [478, 0]
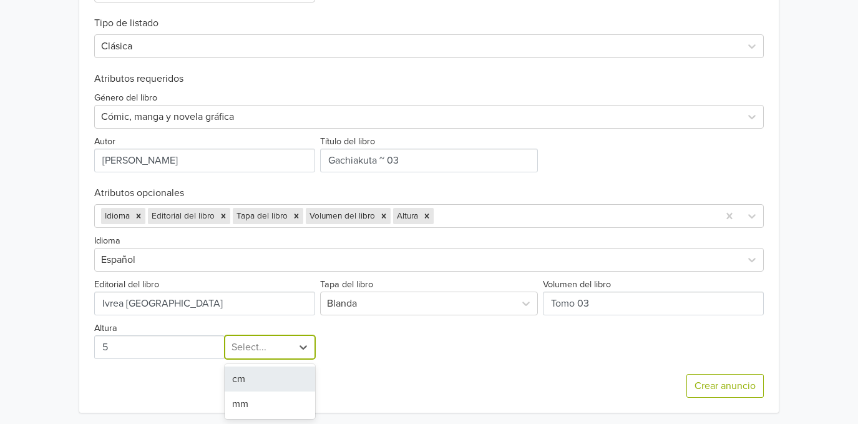
click at [256, 376] on div "cm" at bounding box center [270, 378] width 90 height 25
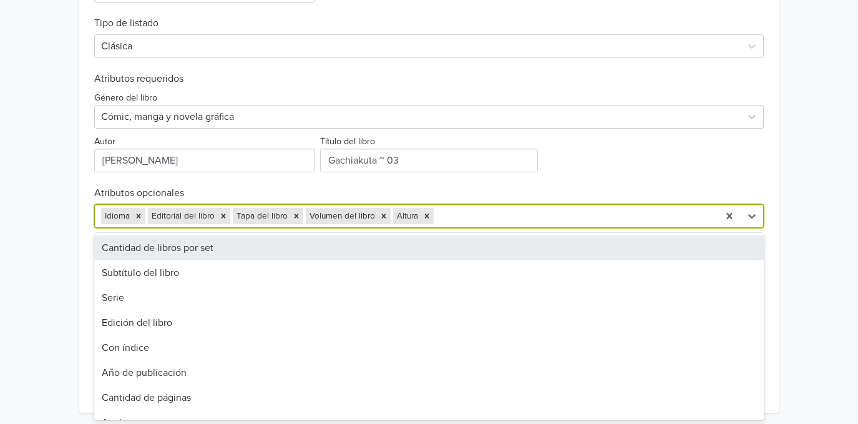
click at [473, 219] on div at bounding box center [574, 215] width 276 height 17
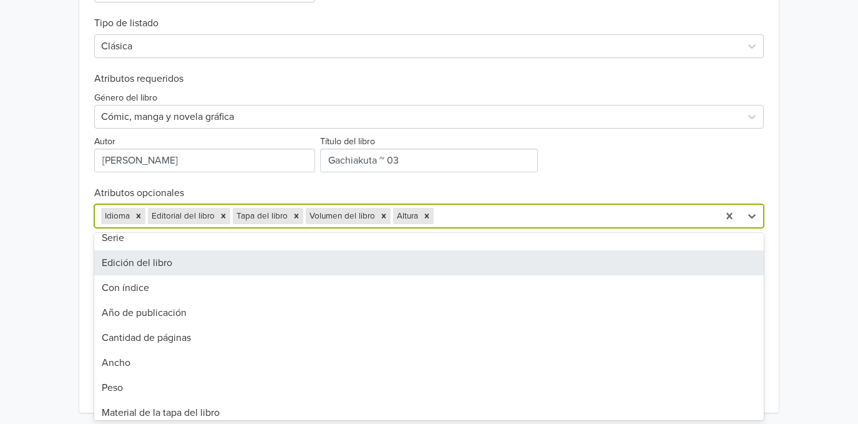
scroll to position [85, 0]
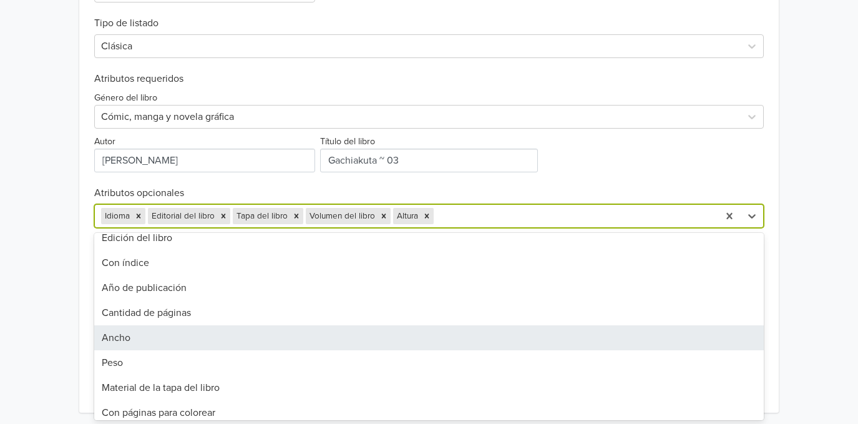
click at [304, 339] on div "Ancho" at bounding box center [429, 337] width 670 height 25
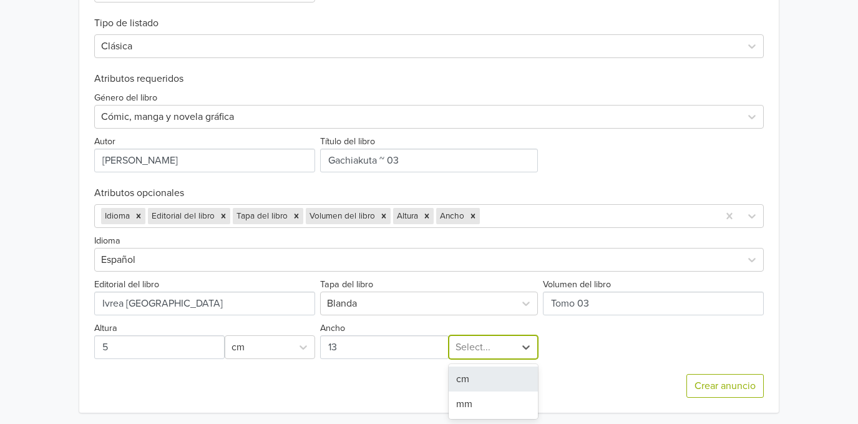
click at [474, 352] on div at bounding box center [482, 346] width 53 height 17
click at [476, 372] on div "cm" at bounding box center [493, 378] width 89 height 25
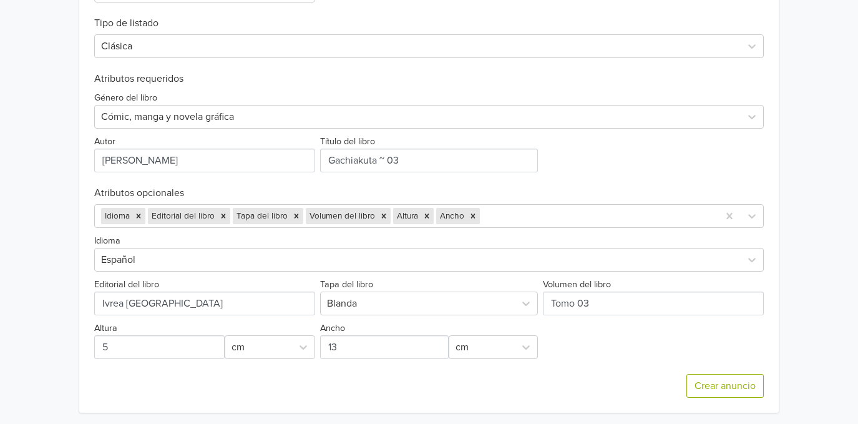
click at [522, 228] on div "Idioma Español Editorial del libro Tapa del libro Blanda Volumen del libro Altu…" at bounding box center [429, 293] width 670 height 131
click at [522, 227] on div "Idioma Editorial del libro Tapa del libro Volumen del libro Altura Ancho" at bounding box center [429, 216] width 670 height 24
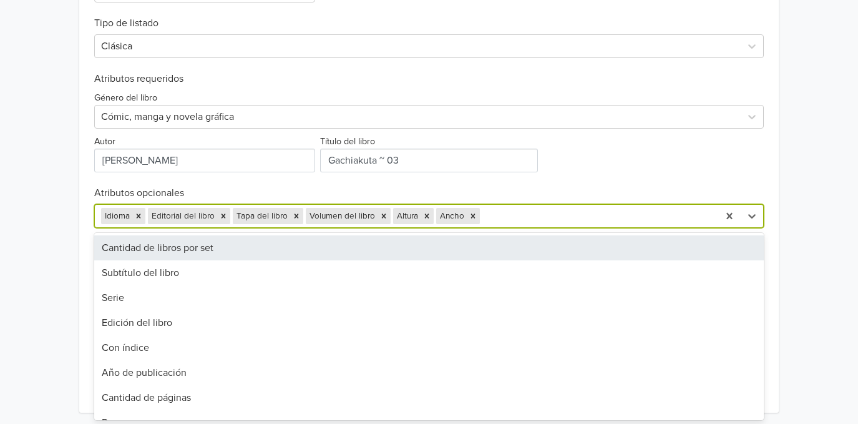
click at [533, 213] on div at bounding box center [597, 215] width 230 height 17
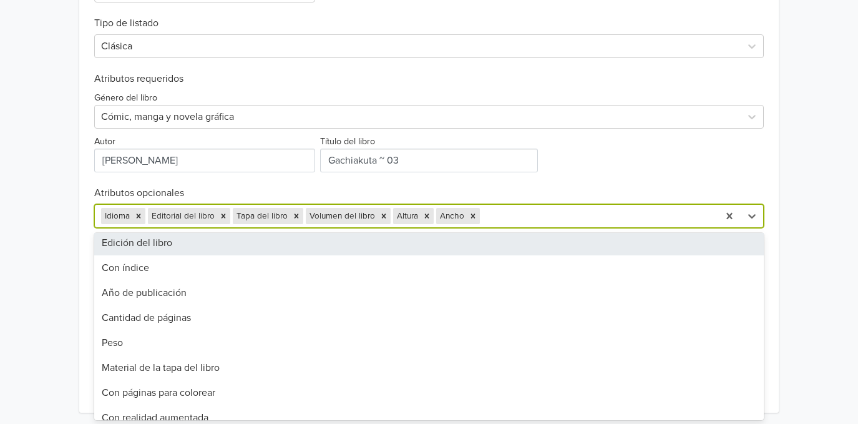
scroll to position [108, 0]
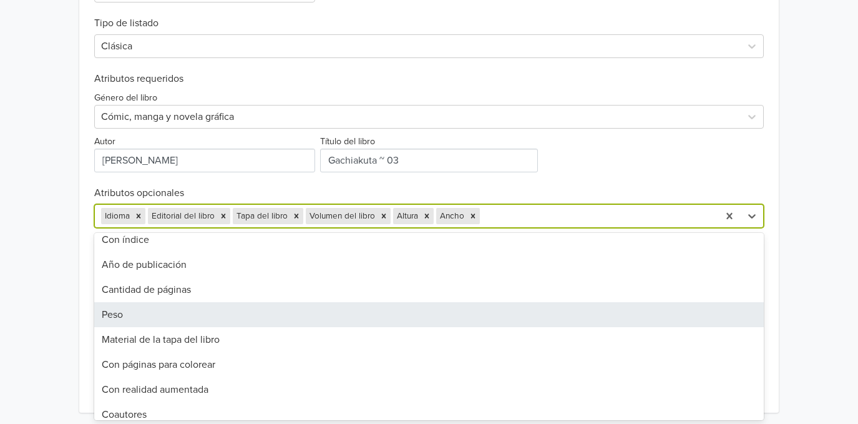
click at [334, 323] on div "Peso" at bounding box center [429, 314] width 670 height 25
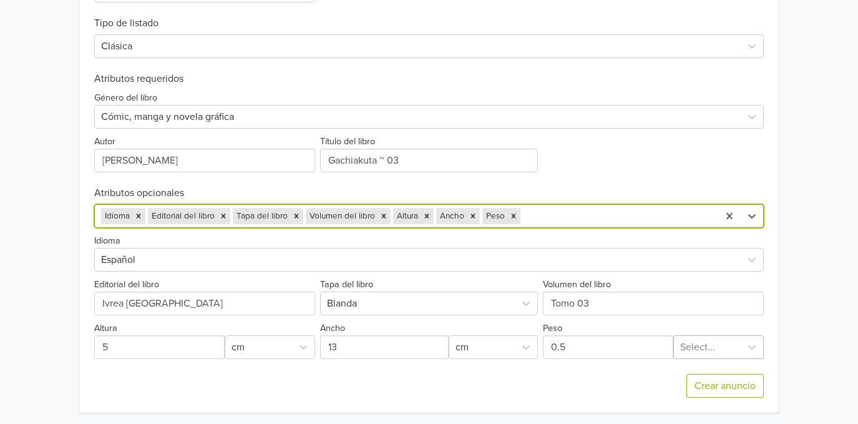
click at [685, 353] on div at bounding box center [707, 346] width 54 height 17
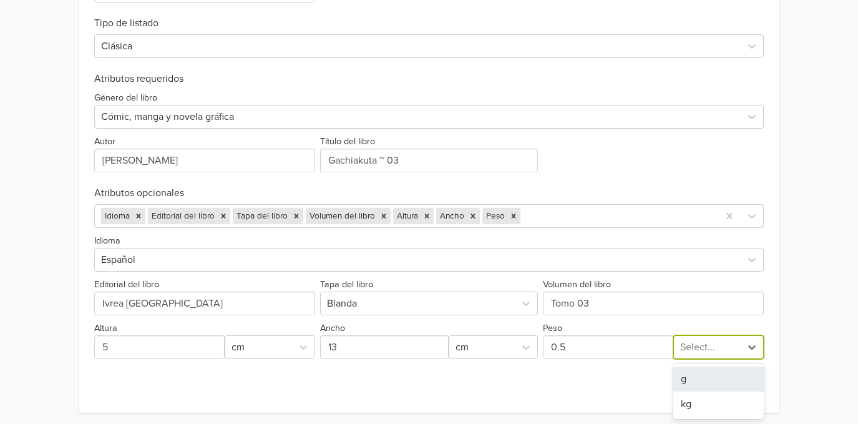
click at [684, 381] on div "g" at bounding box center [718, 378] width 90 height 25
click at [558, 206] on div "Idioma Editorial del libro Tapa del libro Volumen del libro Altura Ancho Peso" at bounding box center [406, 216] width 623 height 22
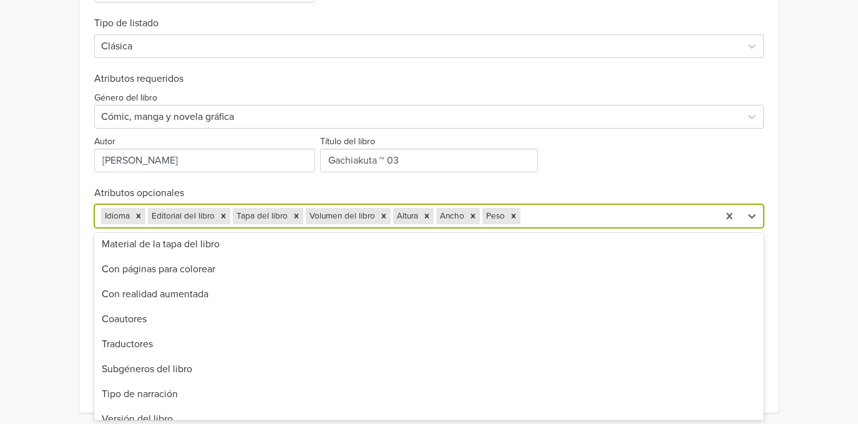
scroll to position [197, 0]
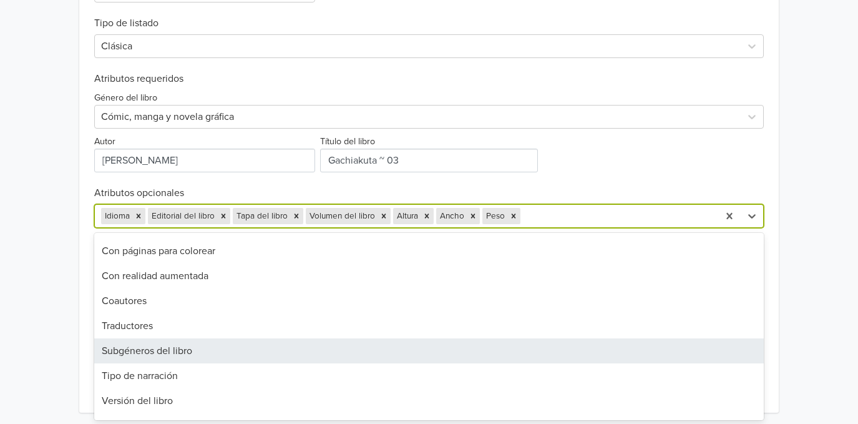
click at [324, 351] on div "Subgéneros del libro" at bounding box center [429, 350] width 670 height 25
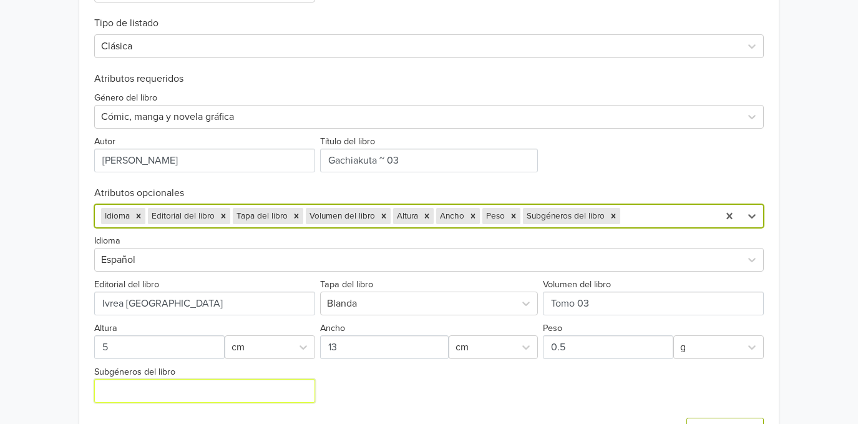
click at [277, 388] on input "Subgéneros del libro" at bounding box center [204, 391] width 221 height 24
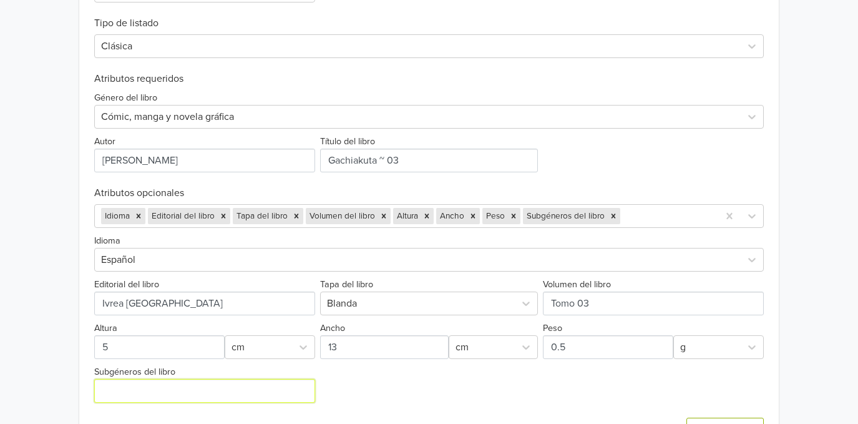
type input "Shonen"
click at [643, 222] on div at bounding box center [667, 215] width 89 height 17
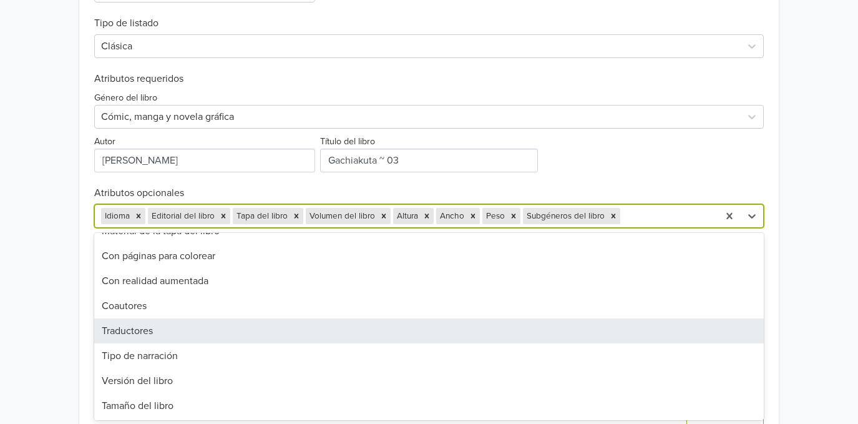
scroll to position [210, 0]
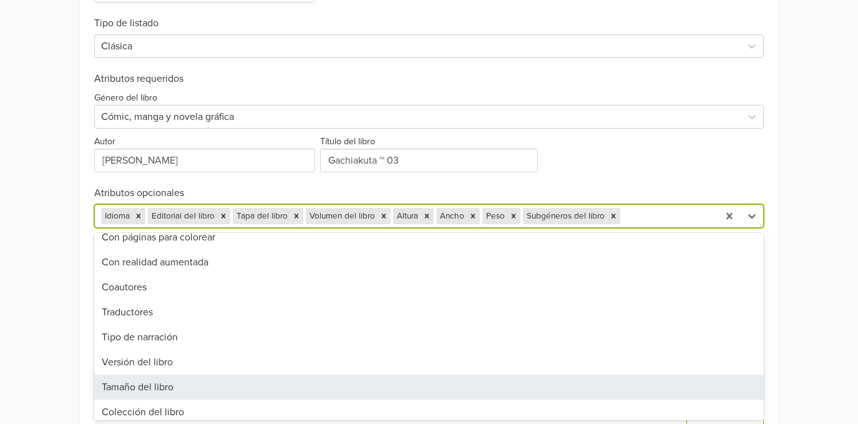
click at [307, 390] on div "Tamaño del libro" at bounding box center [429, 386] width 670 height 25
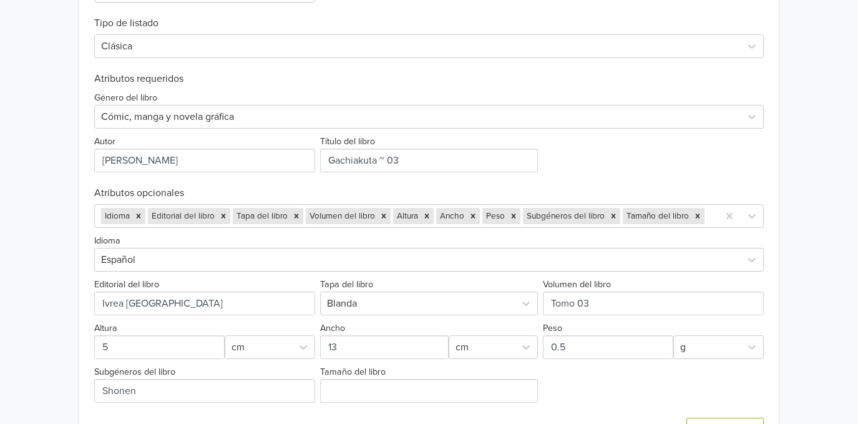
click at [440, 403] on div "Crear anuncio" at bounding box center [429, 430] width 670 height 54
click at [426, 396] on input "Tamaño del libro" at bounding box center [429, 391] width 218 height 24
type input "1"
click at [416, 393] on input "Tamaño del libro" at bounding box center [429, 391] width 218 height 24
type input "Tankoubon con sobrecubierta"
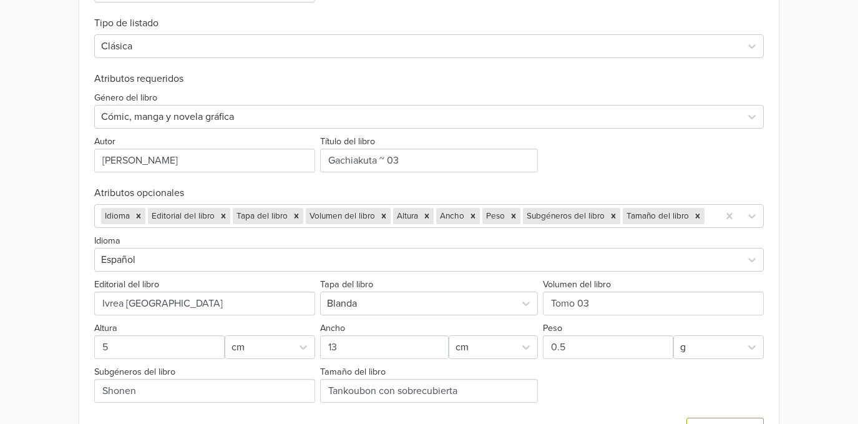
click at [597, 385] on div "Idioma Español Editorial del libro Tapa del libro Blanda Volumen del libro Altu…" at bounding box center [429, 315] width 670 height 175
click at [714, 411] on button "Crear anuncio" at bounding box center [724, 430] width 77 height 24
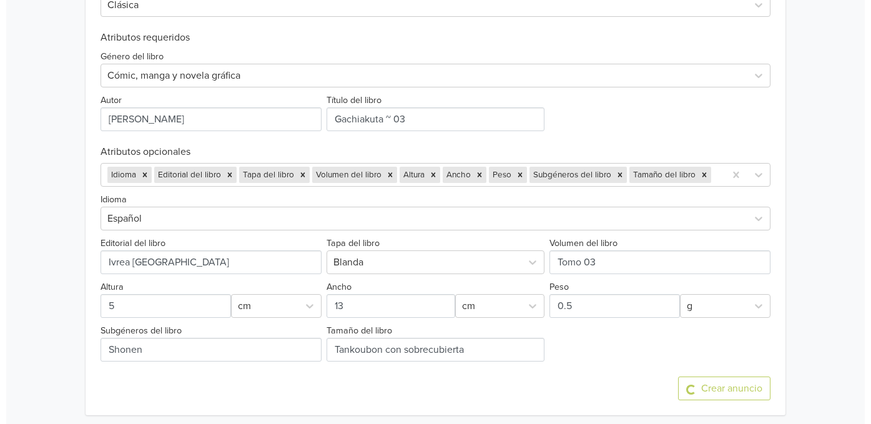
scroll to position [0, 0]
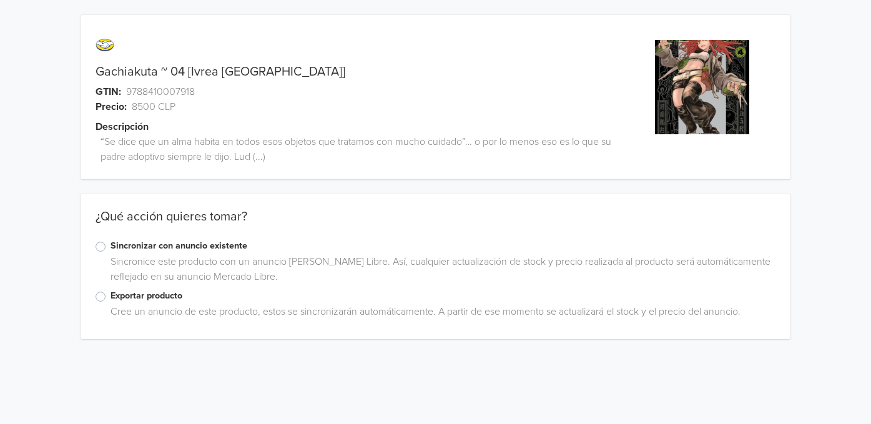
click at [142, 293] on label "Exportar producto" at bounding box center [442, 296] width 665 height 14
click at [0, 0] on input "Exportar producto" at bounding box center [0, 0] width 0 height 0
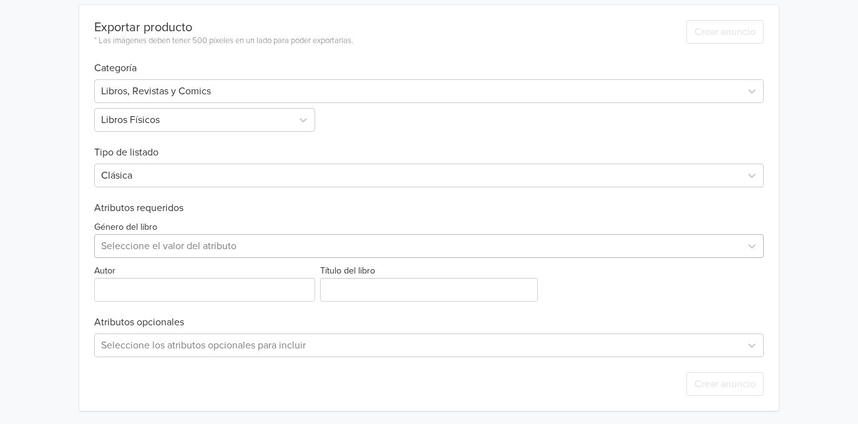
scroll to position [350, 0]
click at [138, 248] on div at bounding box center [417, 244] width 633 height 17
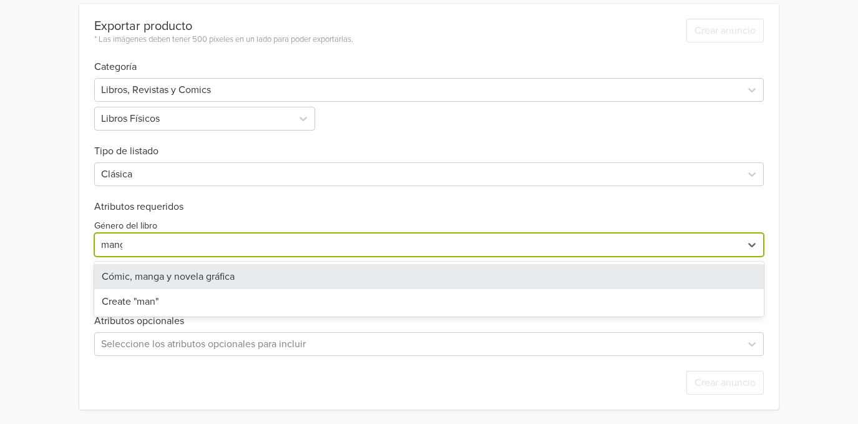
type input "manga"
click at [142, 265] on div "Cómic, manga y novela gráfica" at bounding box center [429, 276] width 670 height 25
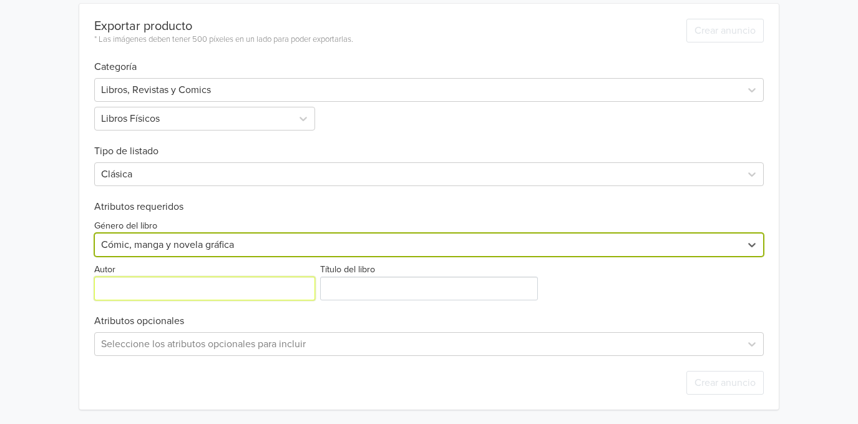
click at [125, 289] on input "Autor" at bounding box center [204, 288] width 221 height 24
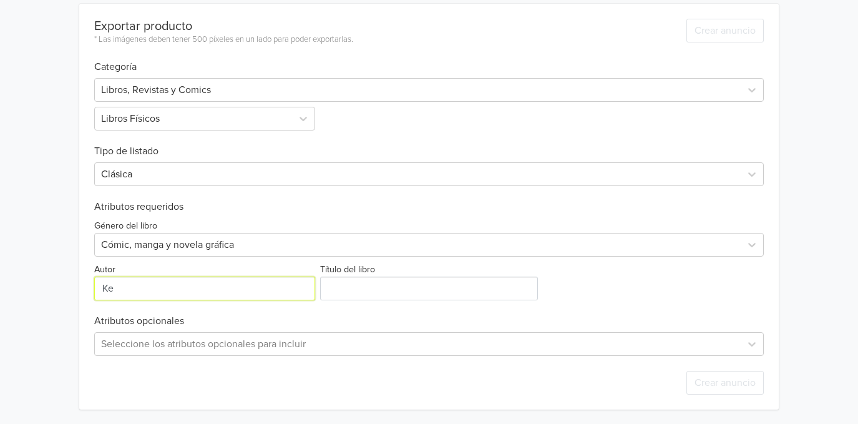
type input "[PERSON_NAME]"
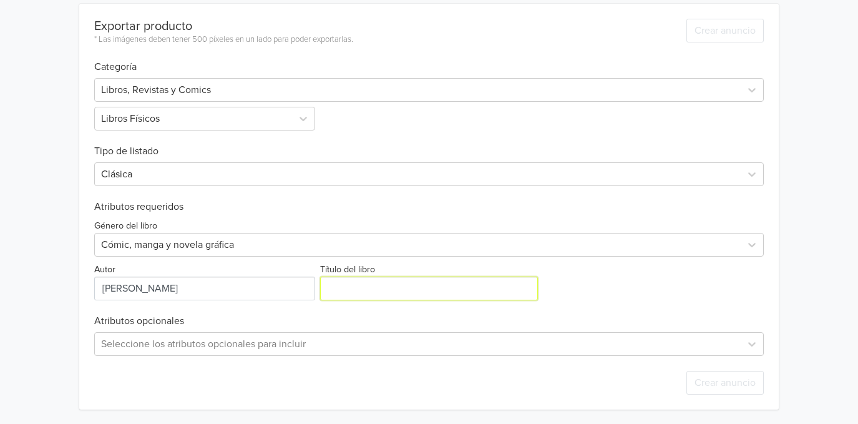
click at [330, 291] on input "Título del libro" at bounding box center [429, 288] width 218 height 24
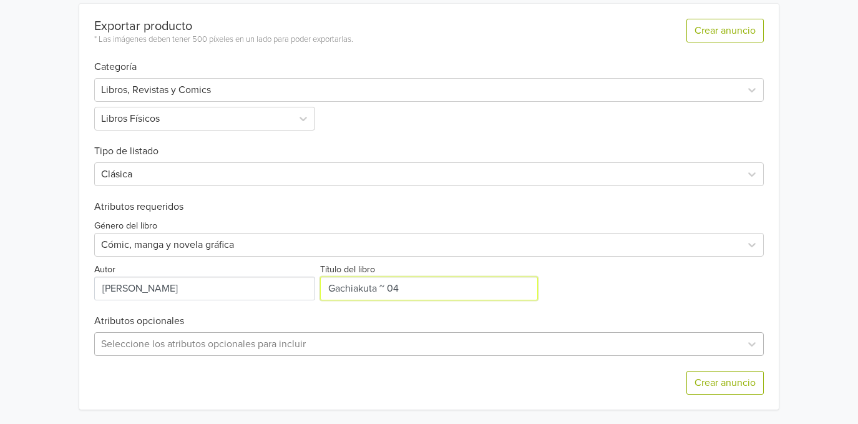
type input "Gachiakuta ~ 04"
click at [172, 343] on div "Seleccione los atributos opcionales para incluir" at bounding box center [429, 343] width 670 height 24
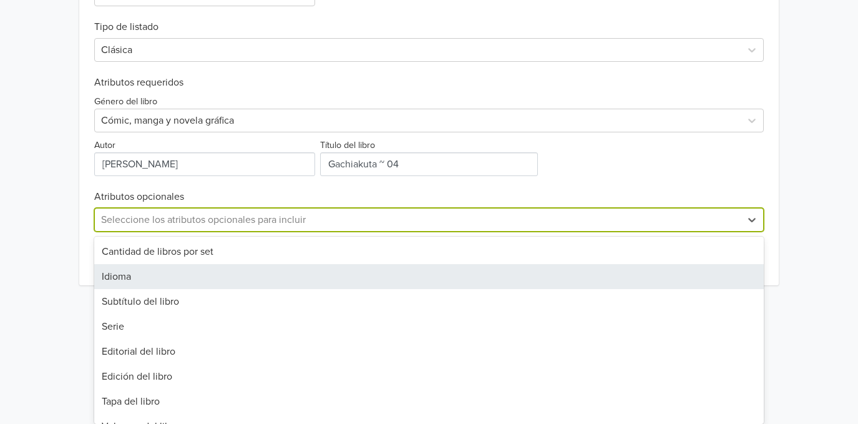
click at [127, 281] on div "Idioma" at bounding box center [429, 276] width 670 height 25
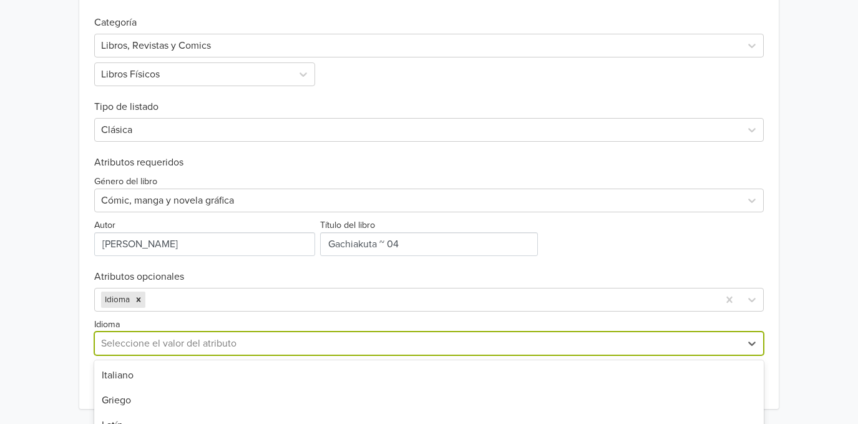
scroll to position [518, 0]
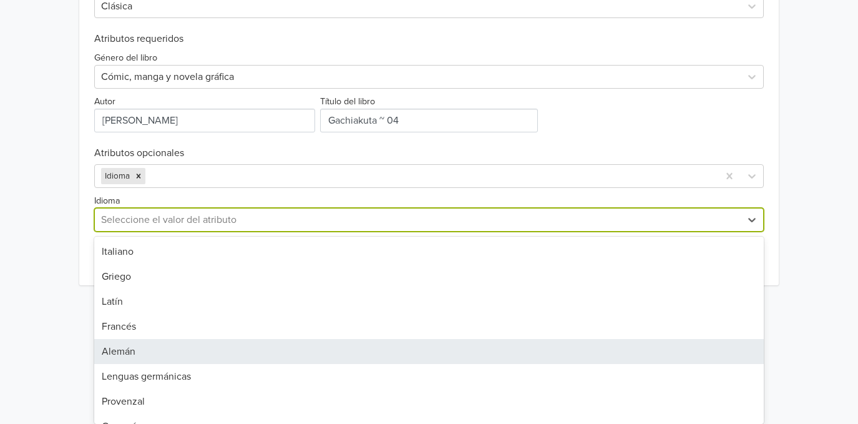
click at [132, 232] on div "95 results available. Use Up and Down to choose options, press Enter to select …" at bounding box center [429, 220] width 670 height 24
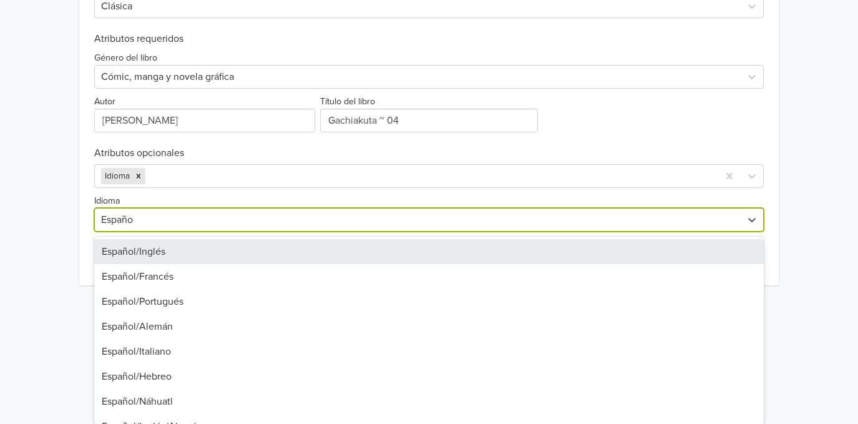
type input "Español"
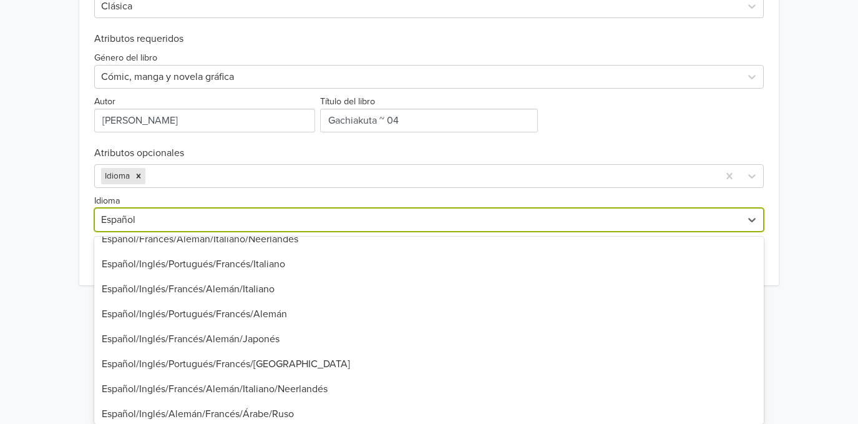
scroll to position [716, 0]
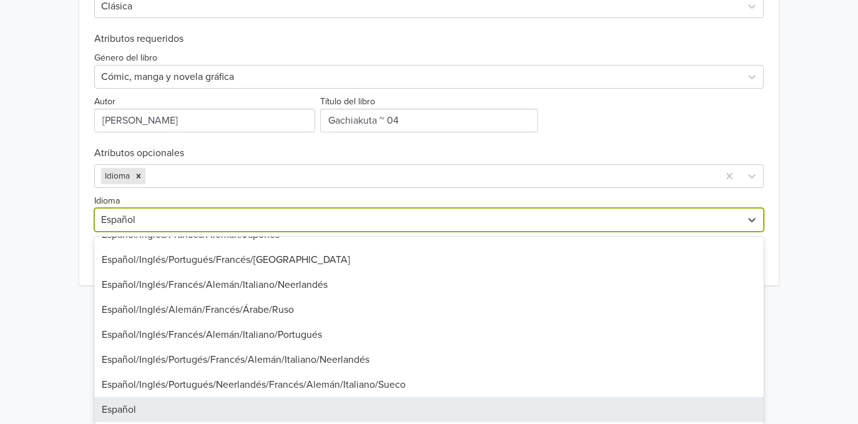
click at [132, 408] on div "Español" at bounding box center [429, 409] width 670 height 25
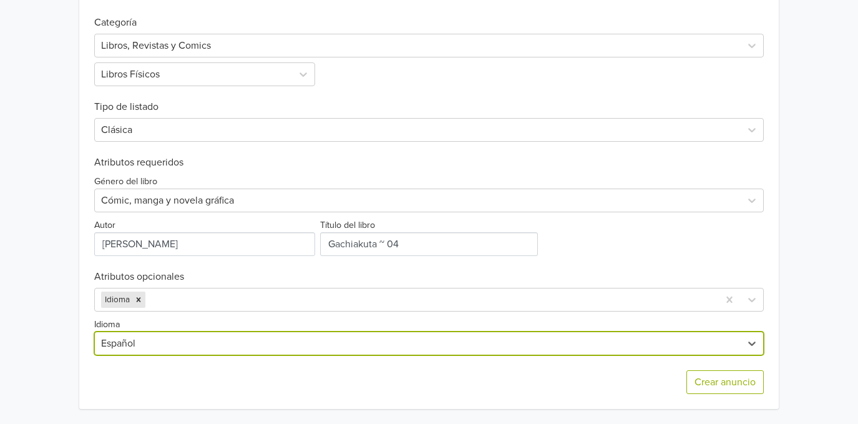
scroll to position [394, 0]
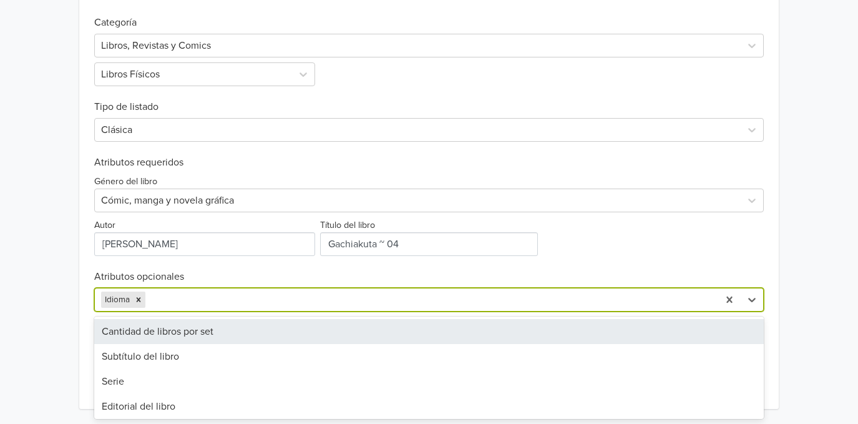
click at [166, 300] on div at bounding box center [430, 299] width 564 height 17
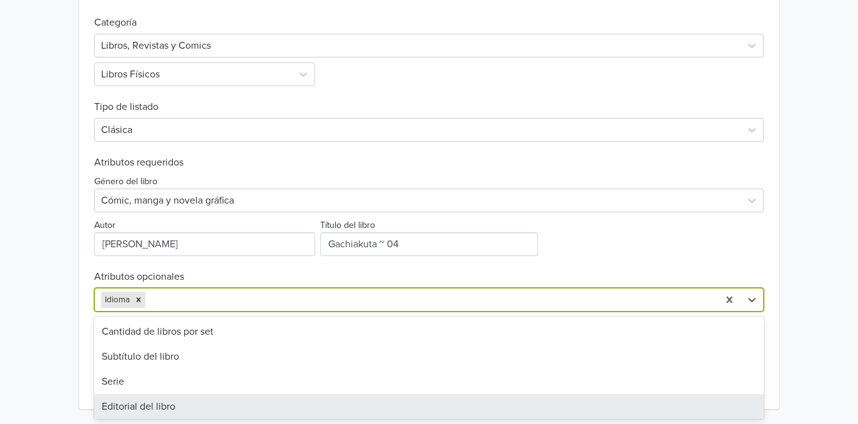
click at [168, 409] on div "Editorial del libro" at bounding box center [429, 406] width 670 height 25
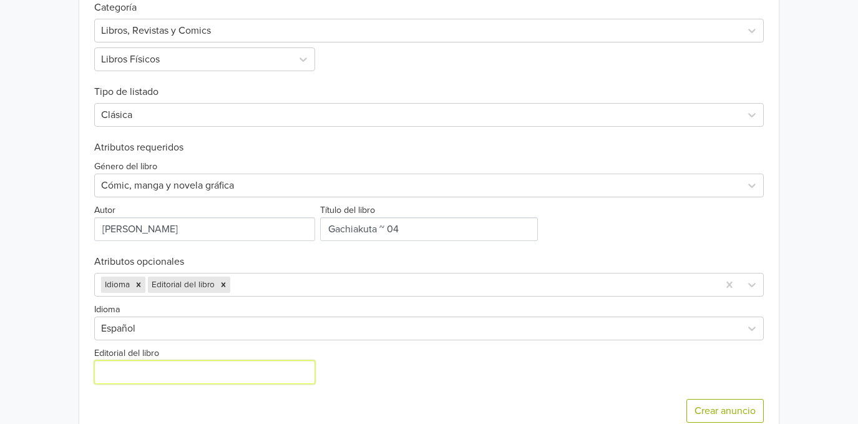
click at [187, 378] on input "Editorial del libro" at bounding box center [204, 372] width 221 height 24
type input "Ivrea [GEOGRAPHIC_DATA]"
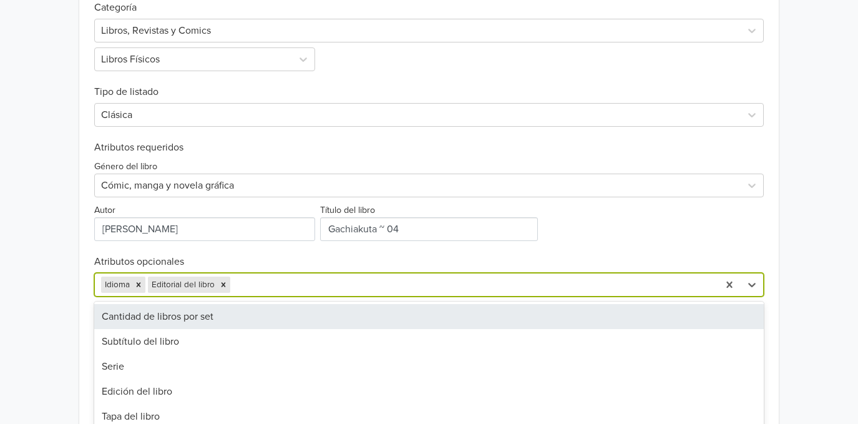
scroll to position [438, 0]
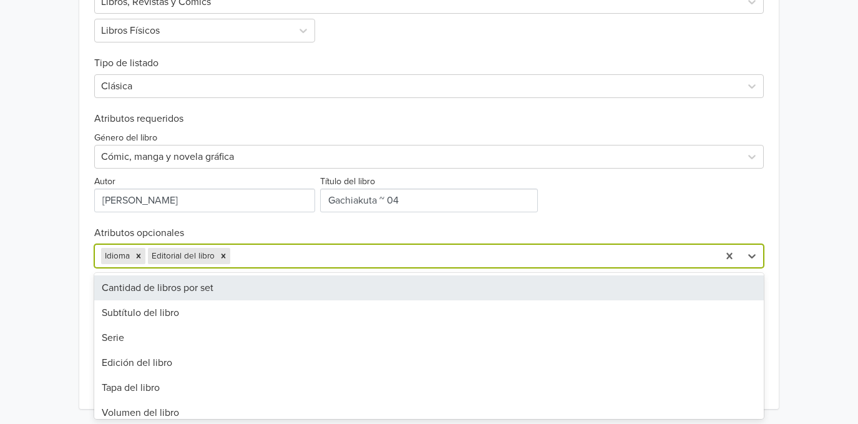
click at [253, 268] on div "32 results available. Use Up and Down to choose options, press Enter to select …" at bounding box center [429, 256] width 670 height 24
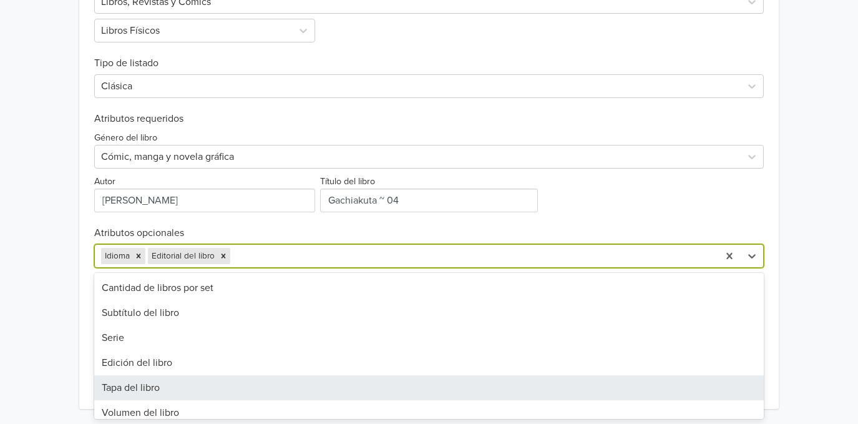
click at [246, 380] on div "Tapa del libro" at bounding box center [429, 387] width 670 height 25
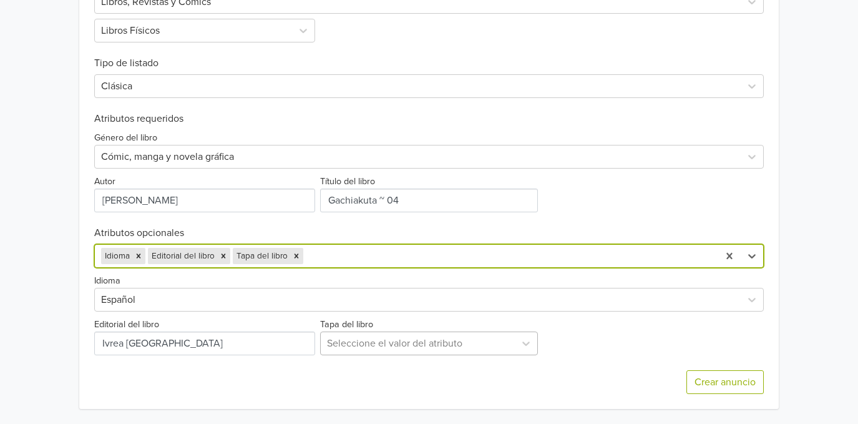
click at [350, 344] on div at bounding box center [418, 343] width 182 height 17
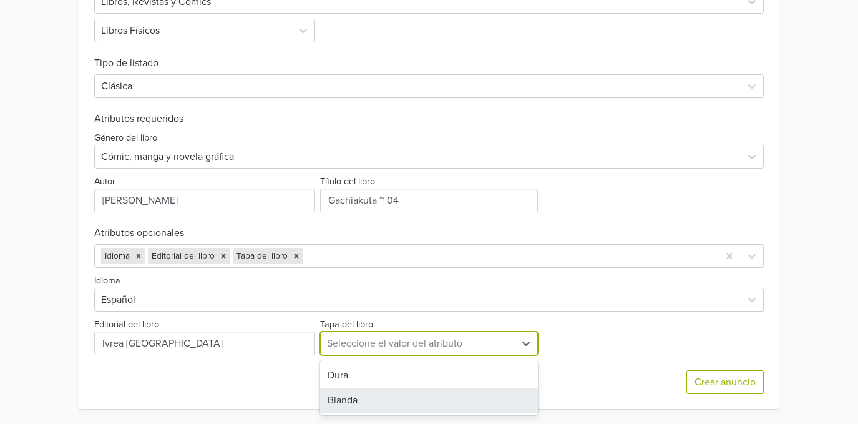
click at [363, 399] on div "Blanda" at bounding box center [429, 400] width 218 height 25
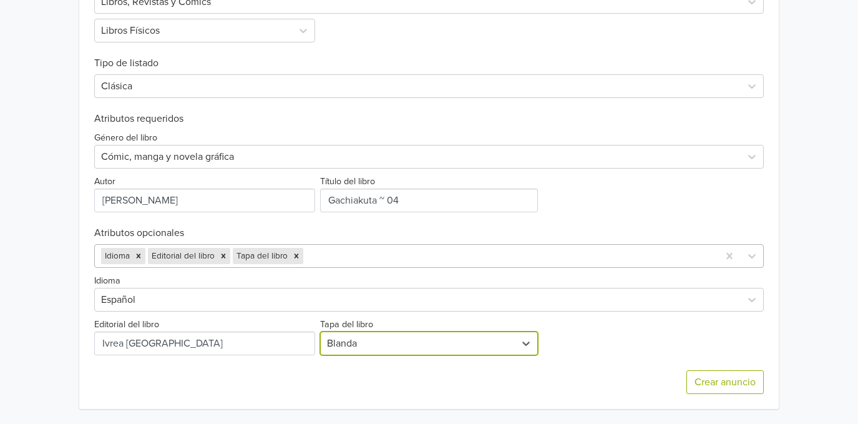
click at [335, 255] on div at bounding box center [509, 255] width 406 height 17
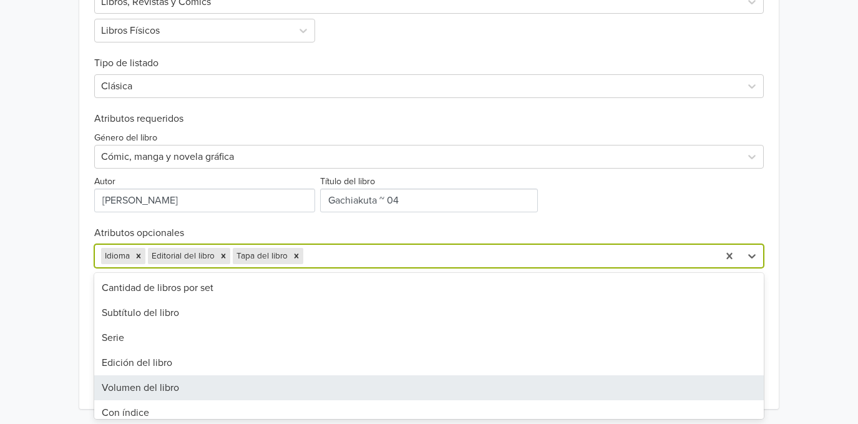
click at [311, 386] on div "Volumen del libro" at bounding box center [429, 387] width 670 height 25
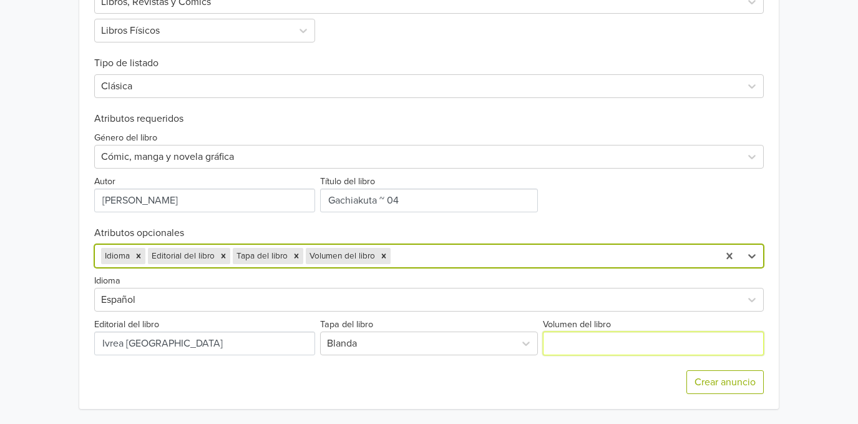
click at [562, 341] on input "Volumen del libro" at bounding box center [653, 343] width 221 height 24
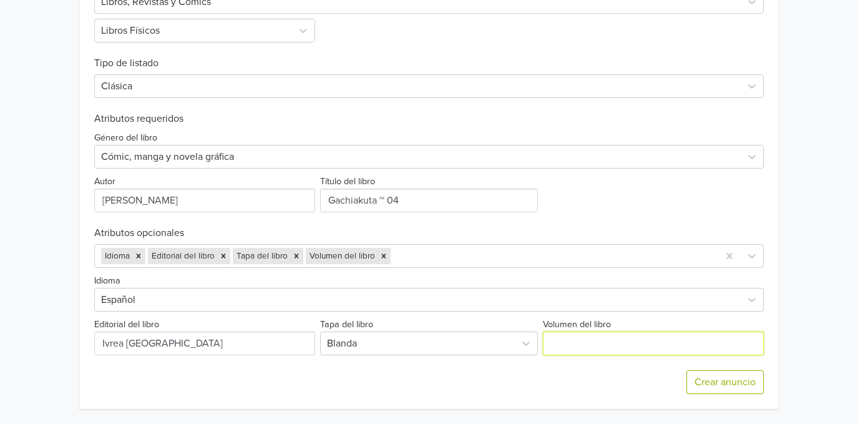
type input "Tomo 04"
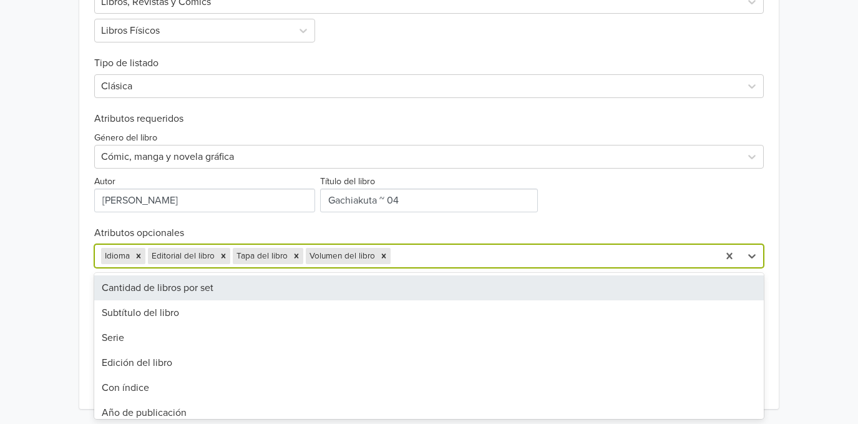
click at [470, 255] on div at bounding box center [552, 255] width 319 height 17
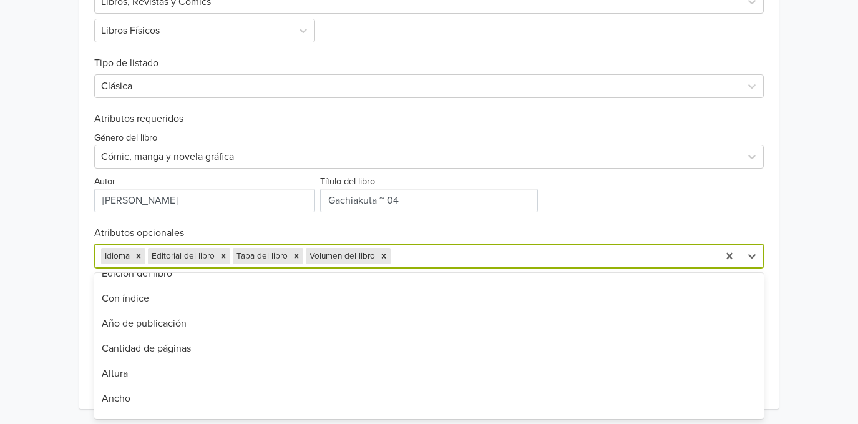
scroll to position [132, 0]
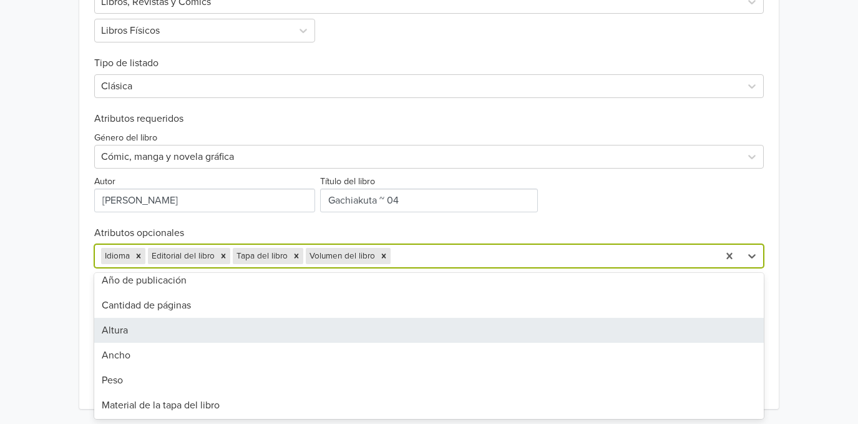
click at [336, 322] on div "Altura" at bounding box center [429, 330] width 670 height 25
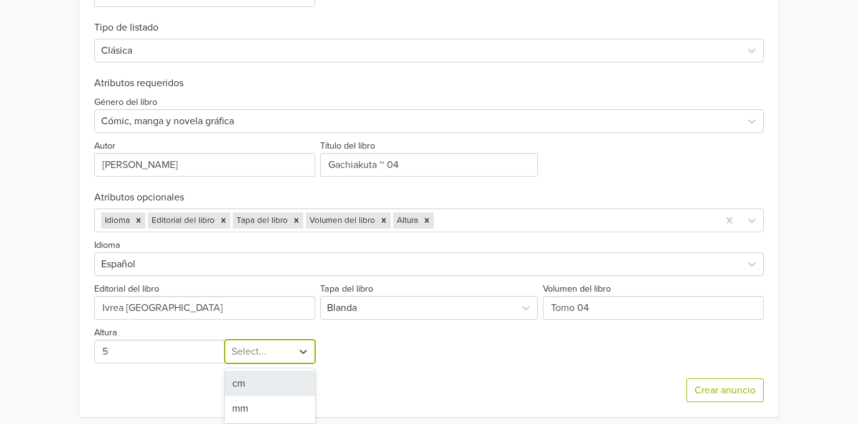
click at [265, 363] on div "2 results available. Use Up and Down to choose options, press Enter to select t…" at bounding box center [270, 351] width 90 height 24
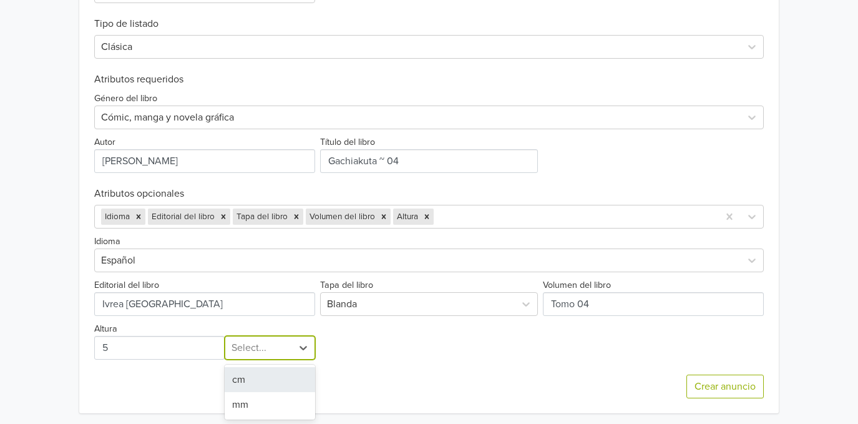
scroll to position [478, 0]
click at [265, 390] on div "cm" at bounding box center [270, 378] width 90 height 25
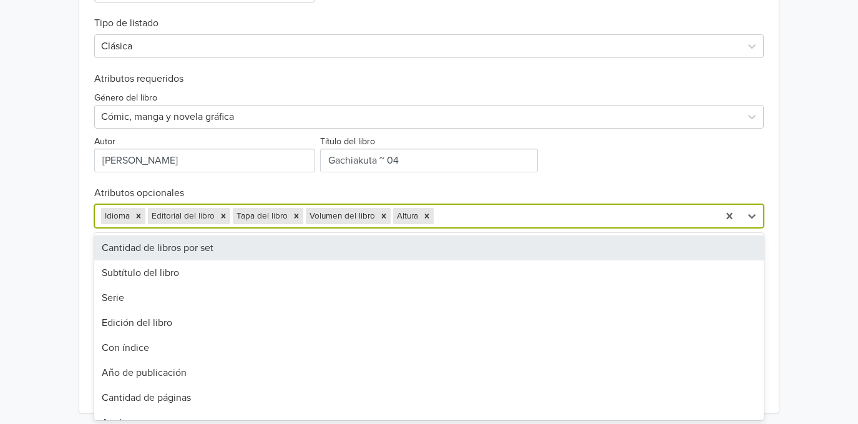
click at [459, 217] on div at bounding box center [574, 215] width 276 height 17
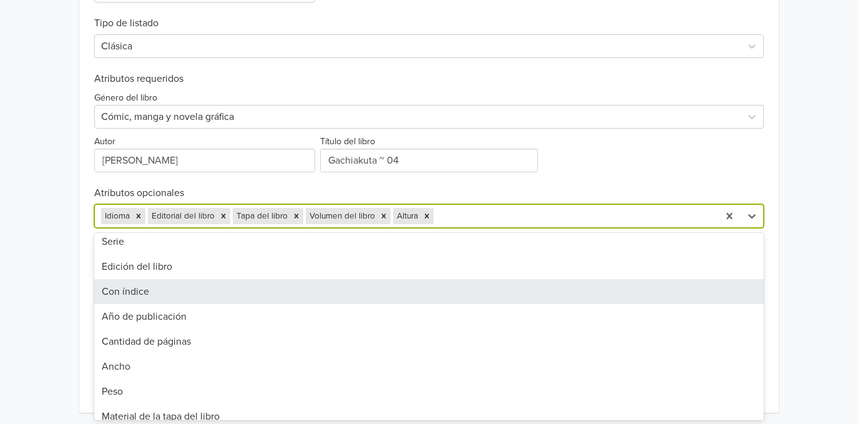
scroll to position [66, 0]
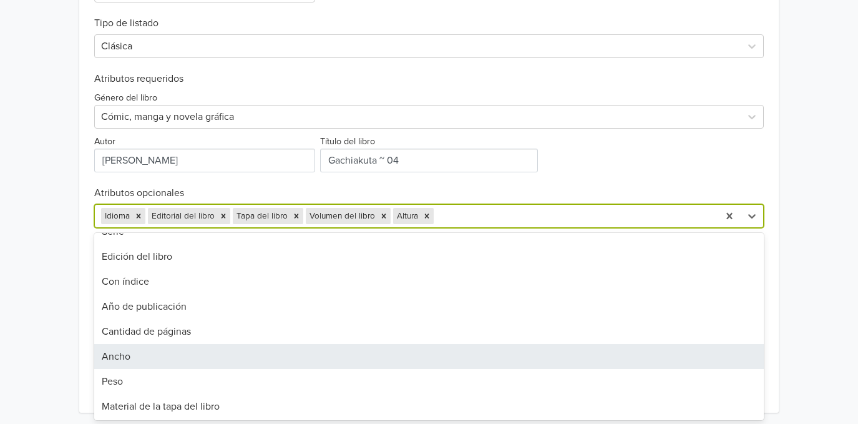
click at [330, 361] on div "Ancho" at bounding box center [429, 356] width 670 height 25
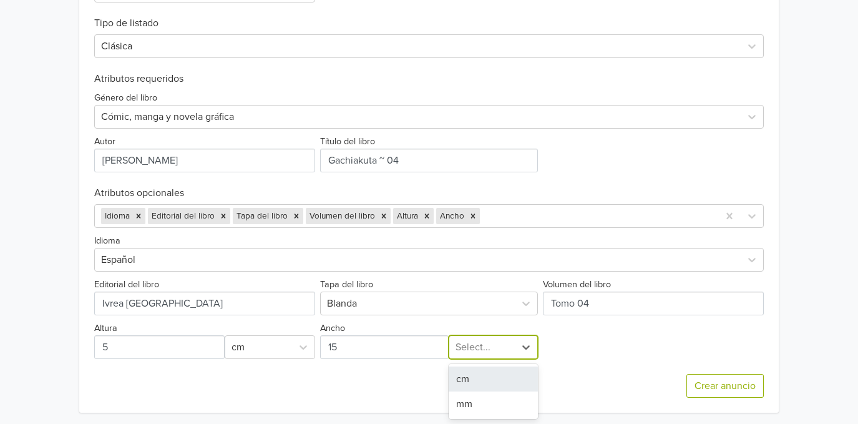
click at [469, 355] on div at bounding box center [482, 346] width 53 height 17
click at [469, 381] on div "cm" at bounding box center [493, 378] width 89 height 25
click at [495, 218] on div at bounding box center [597, 215] width 230 height 17
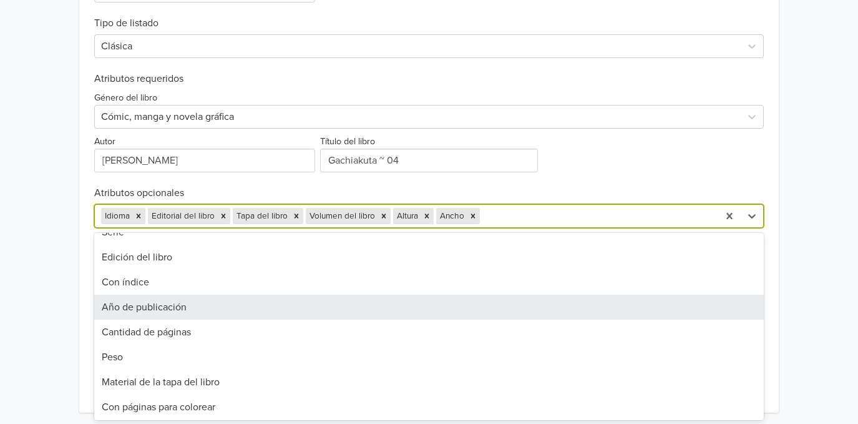
scroll to position [79, 0]
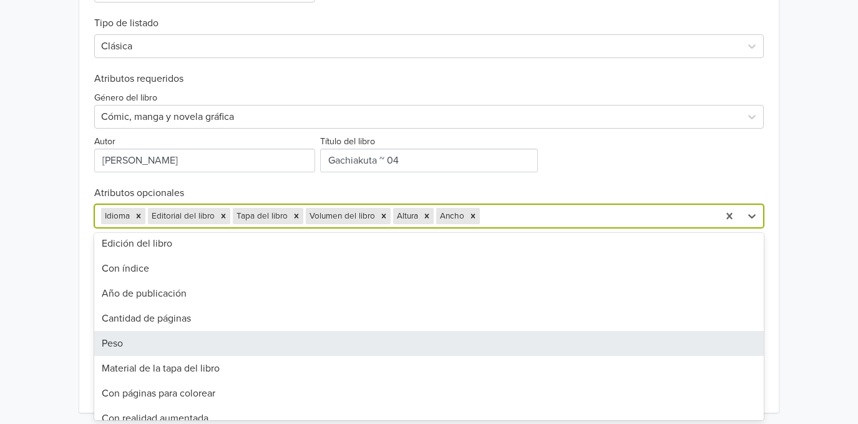
click at [368, 341] on div "Peso" at bounding box center [429, 343] width 670 height 25
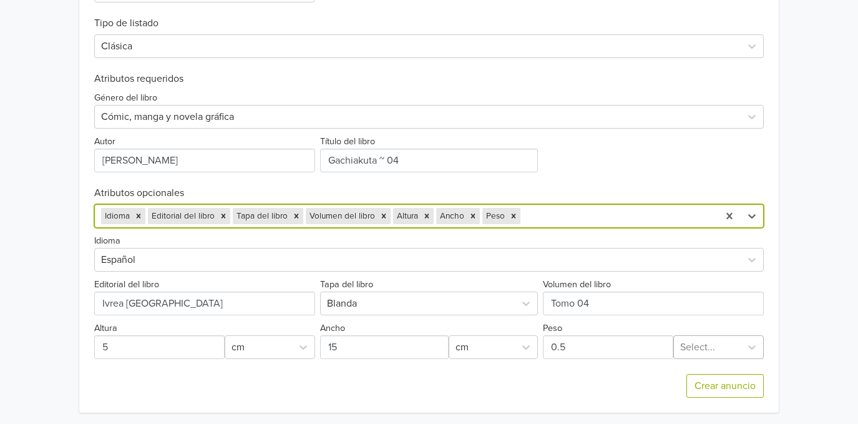
click at [698, 351] on div at bounding box center [707, 346] width 54 height 17
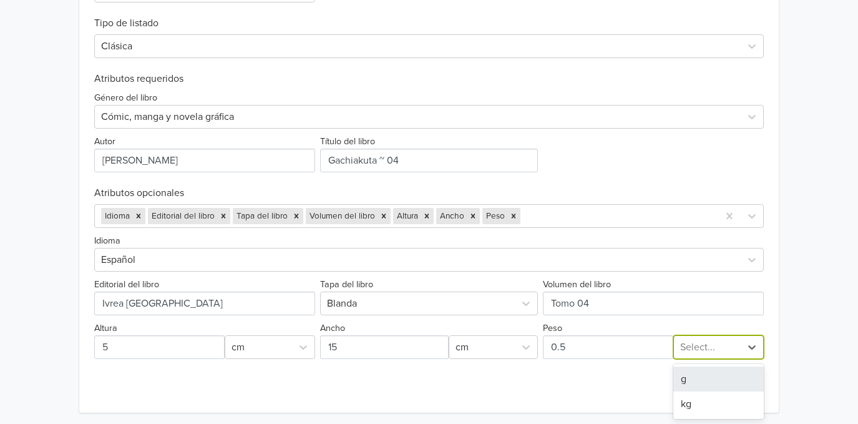
click at [692, 391] on div "g" at bounding box center [718, 378] width 90 height 25
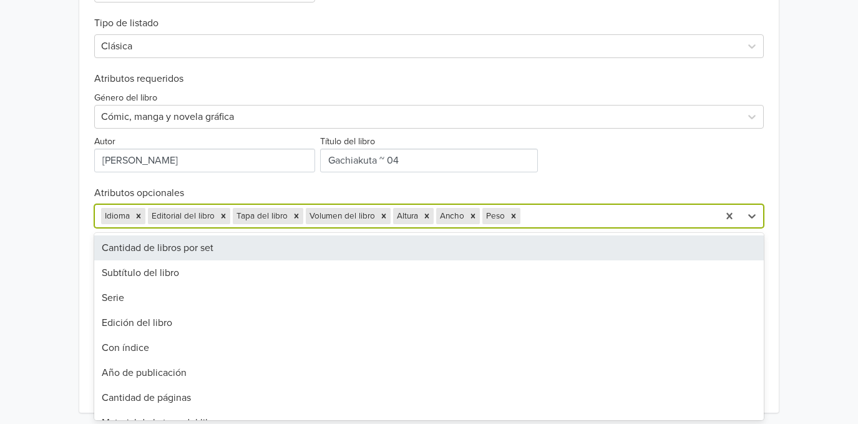
click at [580, 218] on div at bounding box center [617, 215] width 189 height 17
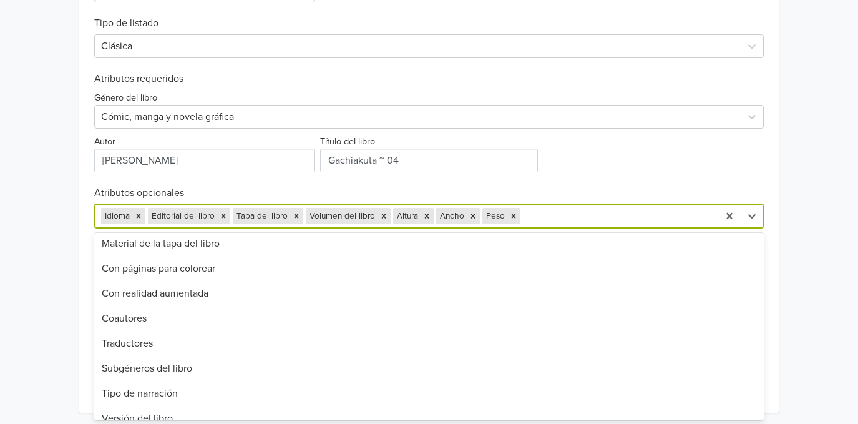
scroll to position [207, 0]
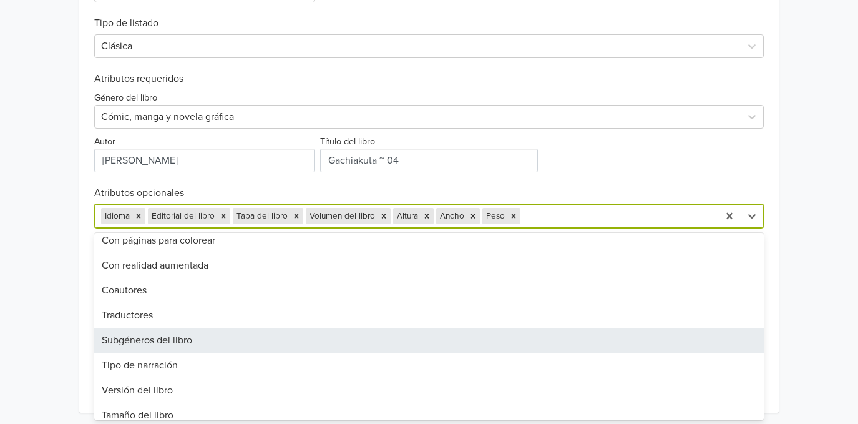
click at [365, 330] on div "Subgéneros del libro" at bounding box center [429, 340] width 670 height 25
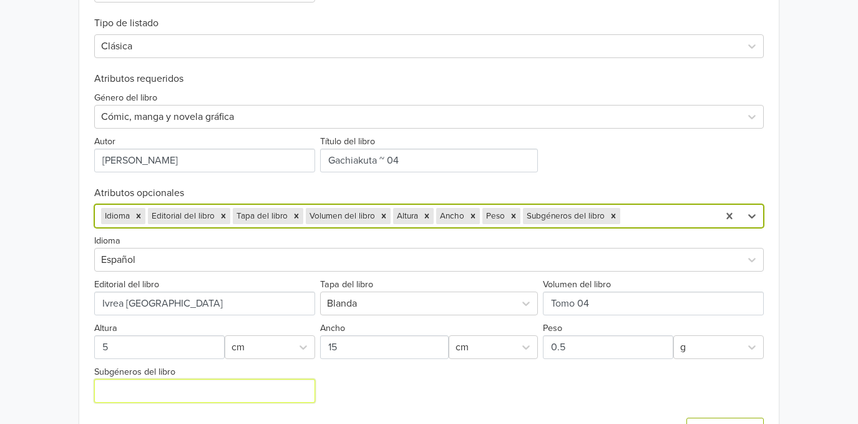
click at [296, 389] on input "Subgéneros del libro" at bounding box center [204, 391] width 221 height 24
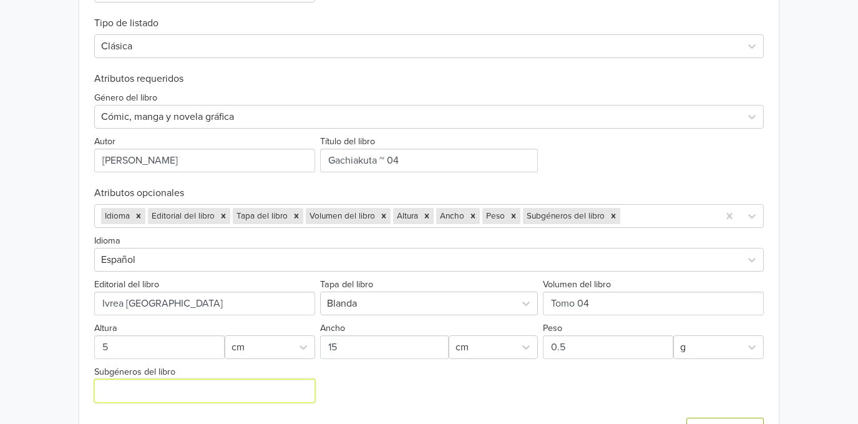
type input "Shonen"
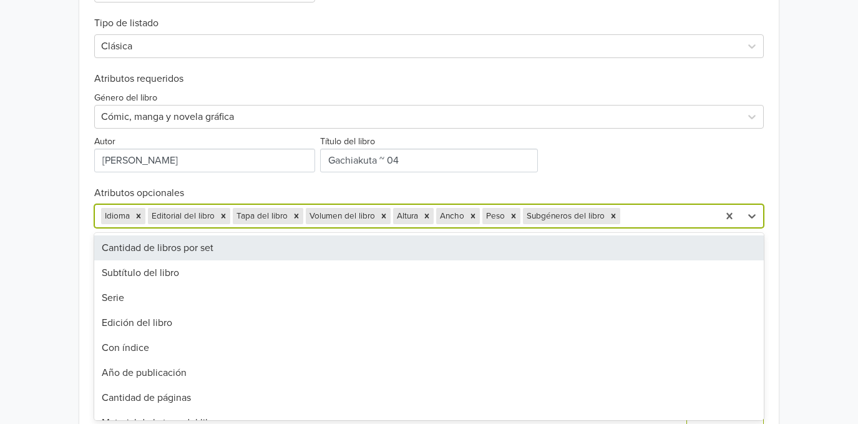
click at [638, 207] on div at bounding box center [667, 215] width 89 height 17
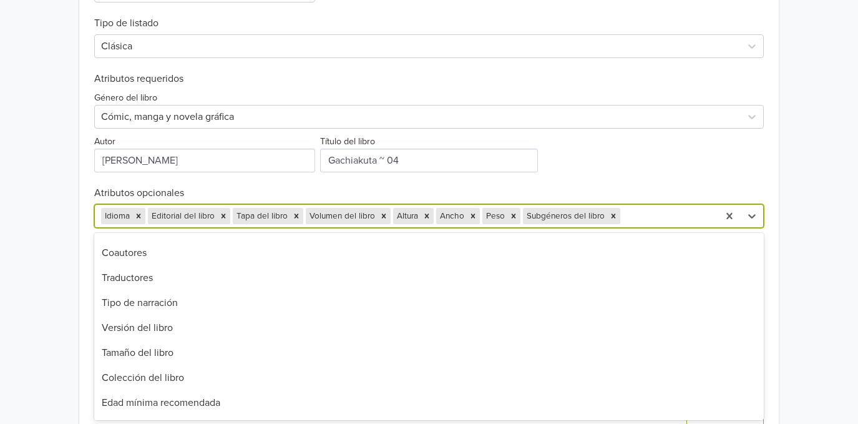
scroll to position [260, 0]
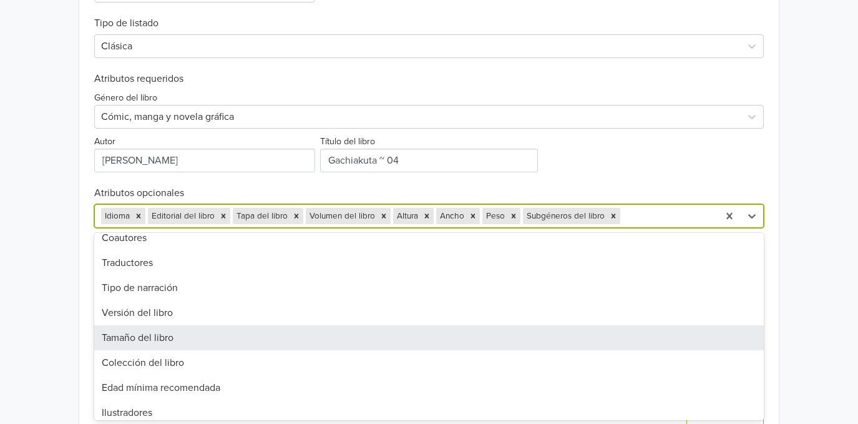
click at [317, 340] on div "Tamaño del libro" at bounding box center [429, 337] width 670 height 25
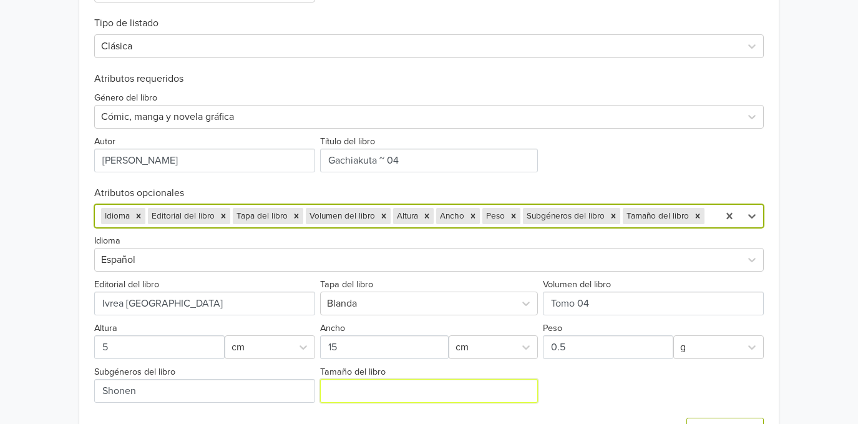
click at [439, 383] on input "Tamaño del libro" at bounding box center [429, 391] width 218 height 24
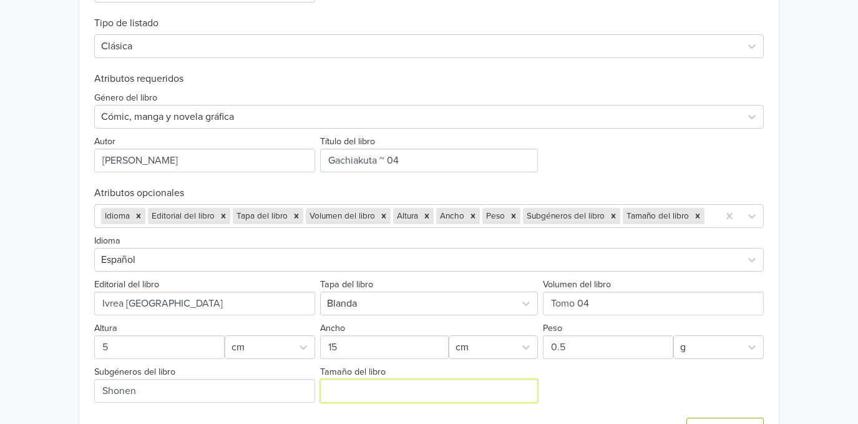
type input "Tankoubon con sobrecubierta"
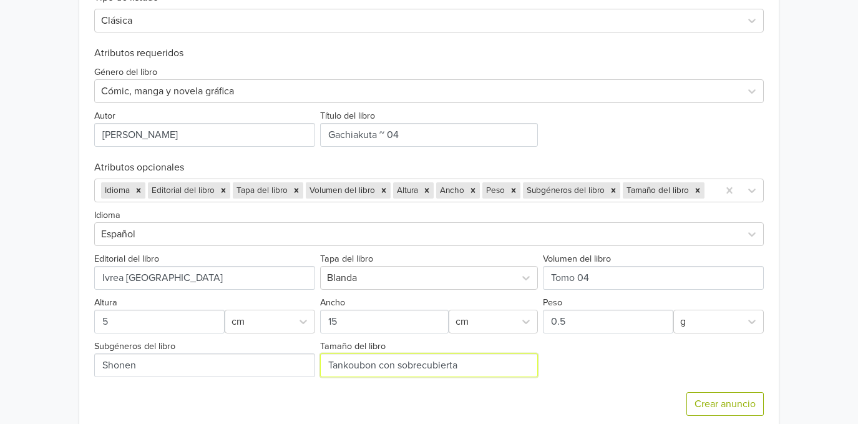
scroll to position [525, 0]
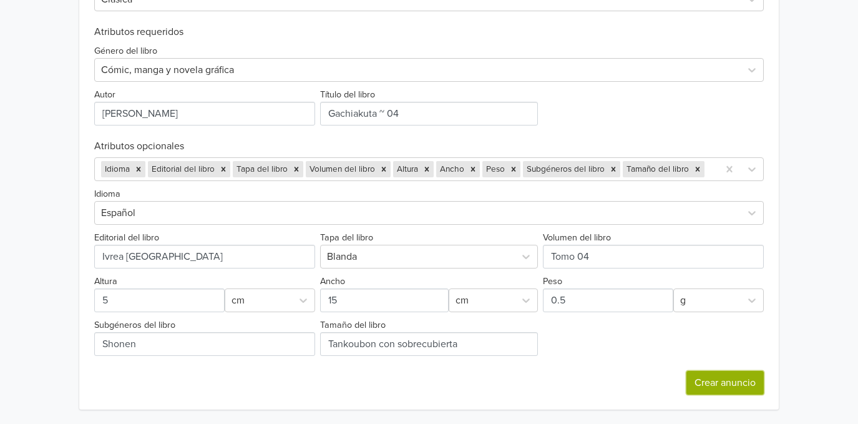
click at [716, 386] on button "Crear anuncio" at bounding box center [724, 383] width 77 height 24
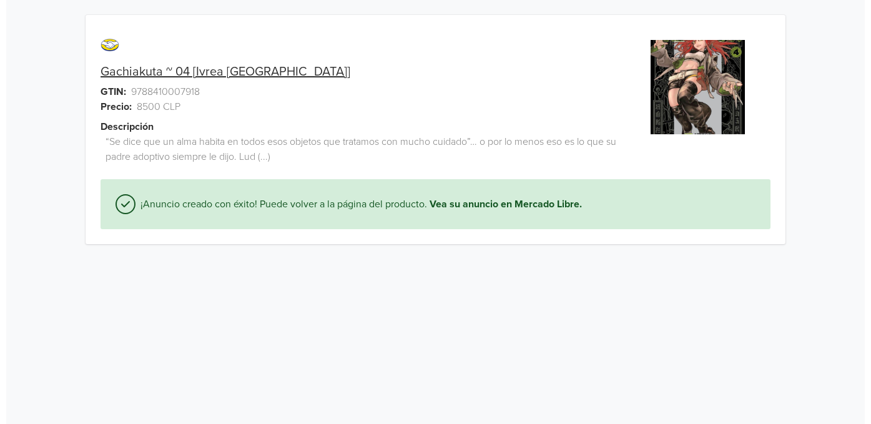
scroll to position [0, 0]
